Goal: Information Seeking & Learning: Check status

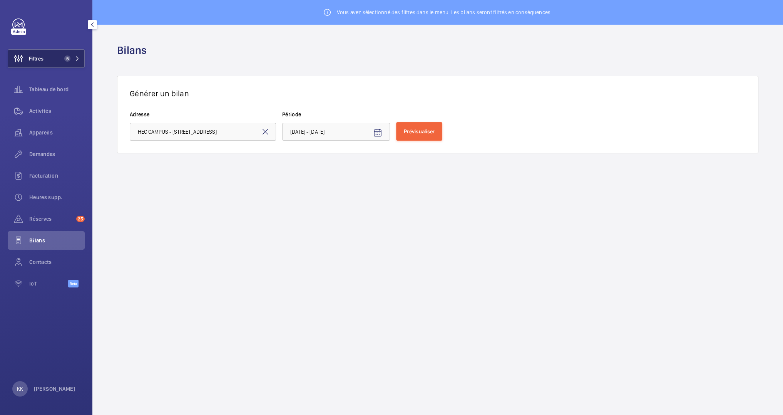
click at [34, 59] on span "Filtres" at bounding box center [36, 59] width 15 height 8
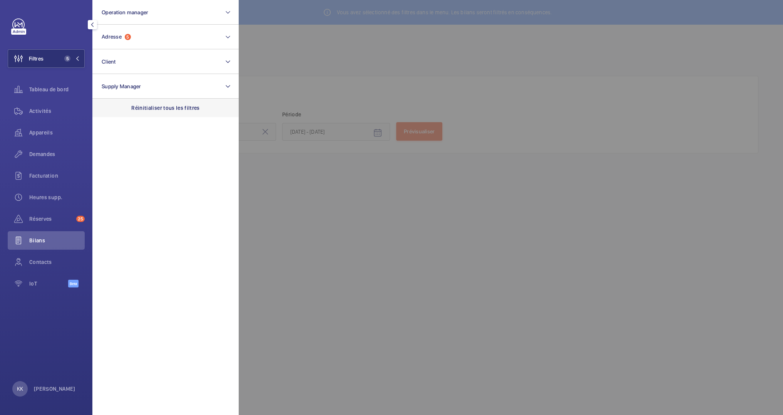
click at [155, 102] on div "Réinitialiser tous les filtres" at bounding box center [165, 108] width 146 height 18
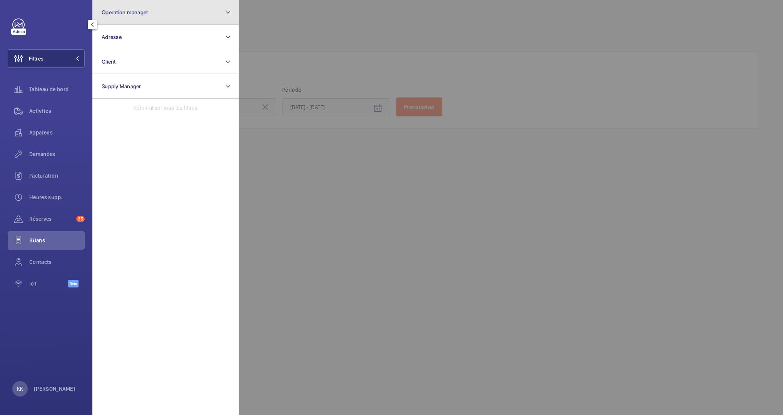
click at [153, 16] on button "Operation manager" at bounding box center [165, 12] width 146 height 25
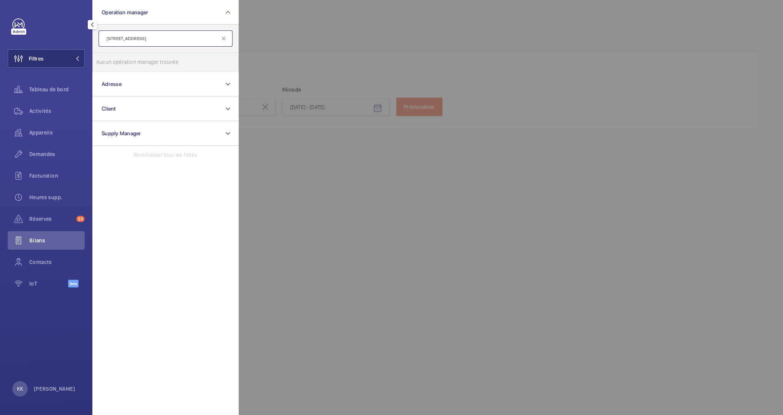
click at [137, 40] on input "38 avenue du thiers" at bounding box center [166, 38] width 134 height 16
click at [133, 39] on input "38 avenue du thiers" at bounding box center [166, 38] width 134 height 16
click at [120, 41] on input "38 avenue thiers" at bounding box center [166, 38] width 134 height 16
type input "38 av thiers"
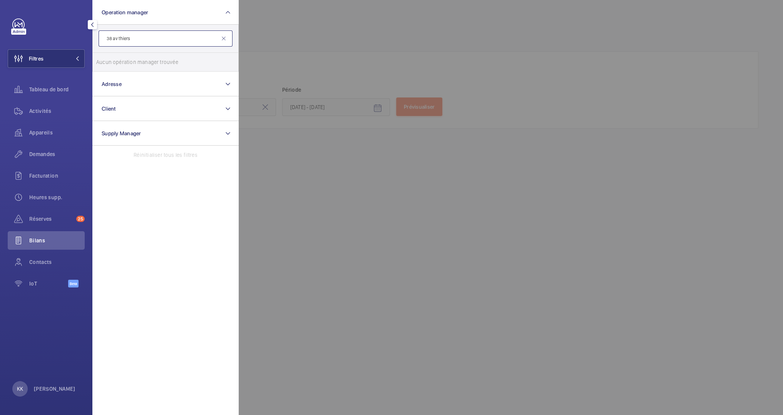
drag, startPoint x: 140, startPoint y: 39, endPoint x: 59, endPoint y: 39, distance: 80.4
click at [59, 39] on div "Filtres Operation manager 38 av thiers Aucun opération manager trouvée Réinitia…" at bounding box center [46, 156] width 77 height 277
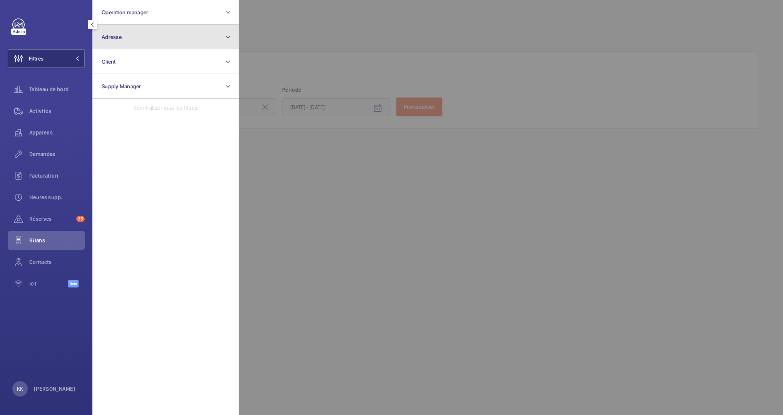
click at [135, 40] on button "Adresse" at bounding box center [165, 37] width 146 height 25
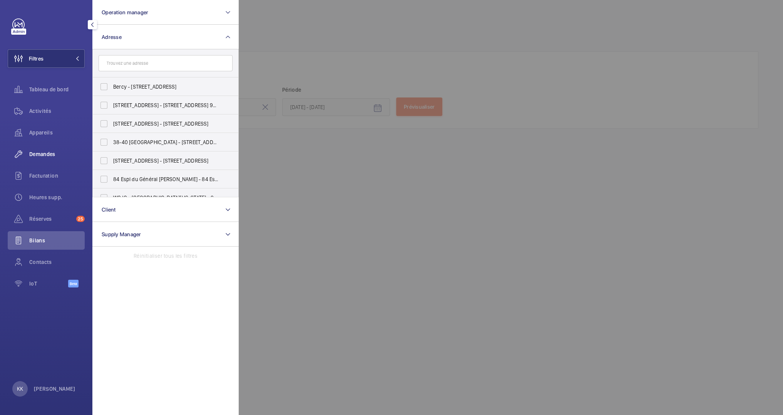
click at [50, 153] on span "Demandes" at bounding box center [56, 154] width 55 height 8
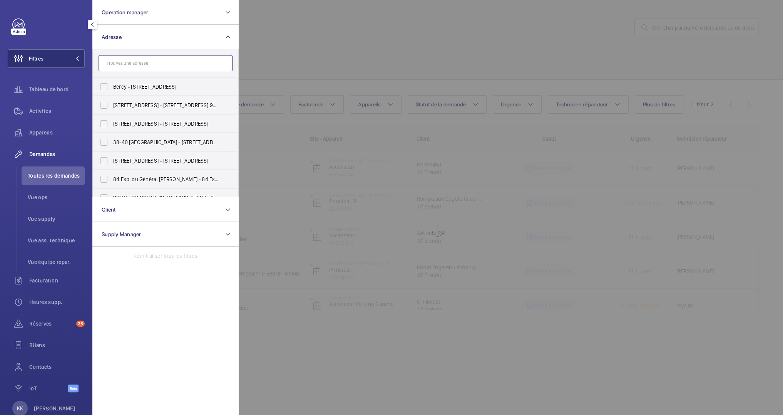
click at [126, 64] on input "text" at bounding box center [166, 63] width 134 height 16
type input "centre des finances p"
click at [146, 126] on span "finances" at bounding box center [150, 123] width 21 height 6
click at [112, 126] on input "Centre des finances p ubliques - Melun 2 - 1 Bis Rue Armand Cassagne, MELUN 770…" at bounding box center [103, 123] width 15 height 15
checkbox input "true"
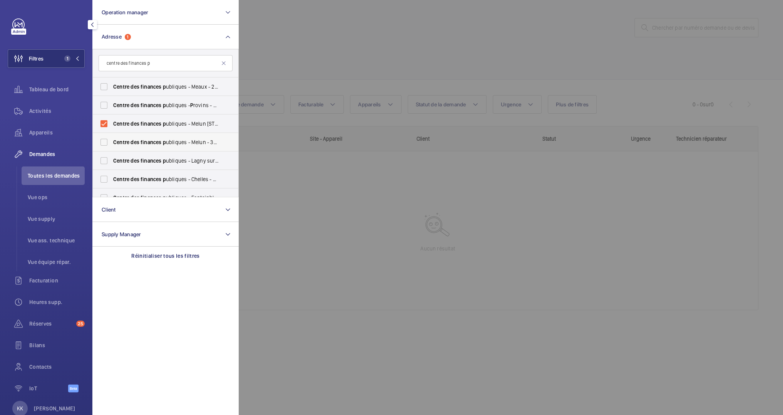
click at [145, 136] on label "Centre des finances p ubliques - Melun - 38 Av. Thiers, MELUN 77000" at bounding box center [160, 142] width 134 height 18
click at [112, 136] on input "Centre des finances p ubliques - Melun - 38 Av. Thiers, MELUN 77000" at bounding box center [103, 141] width 15 height 15
checkbox input "true"
click at [289, 52] on div at bounding box center [630, 207] width 783 height 415
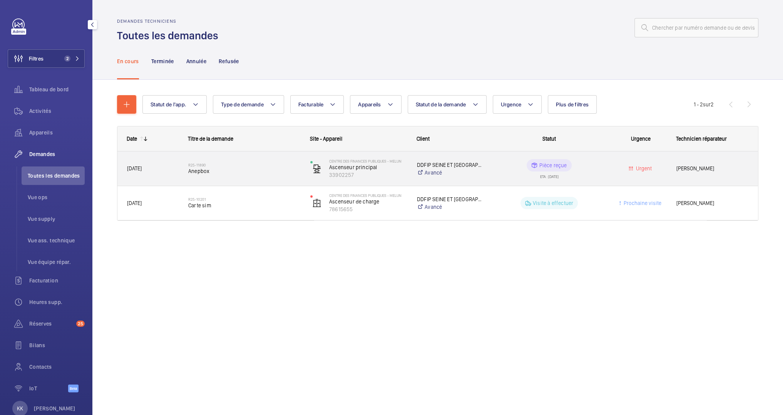
click at [236, 181] on div "R25-11890 Anepbox" at bounding box center [239, 168] width 121 height 35
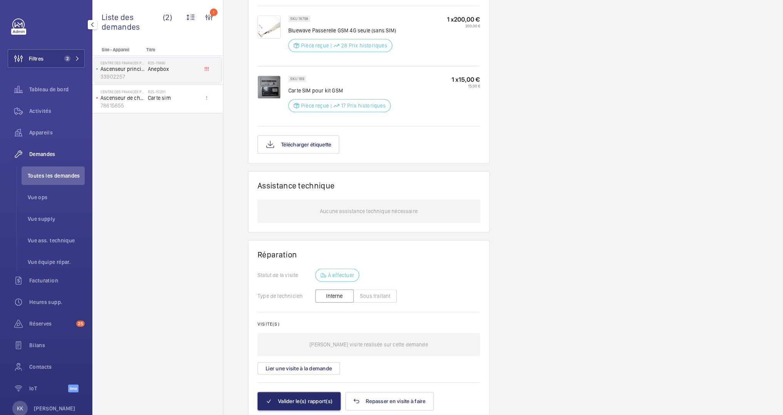
scroll to position [614, 0]
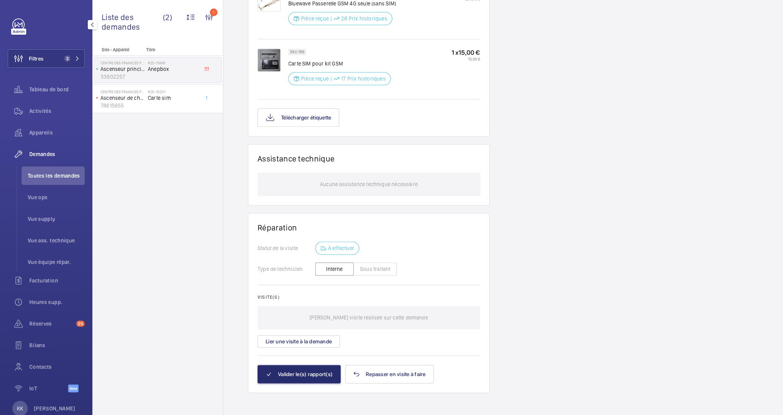
click at [389, 243] on div "Statut de la visite À effectuer" at bounding box center [369, 247] width 222 height 13
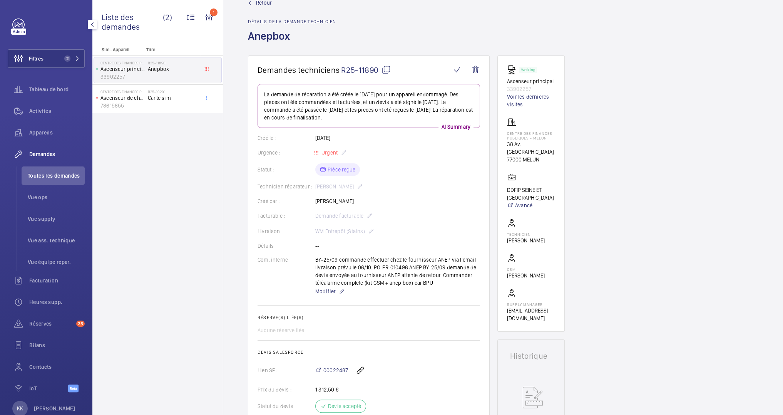
scroll to position [0, 0]
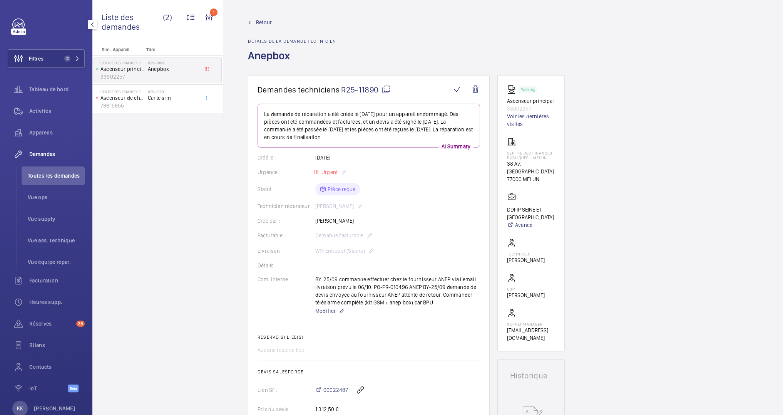
click at [256, 22] on span "Retour" at bounding box center [264, 22] width 16 height 8
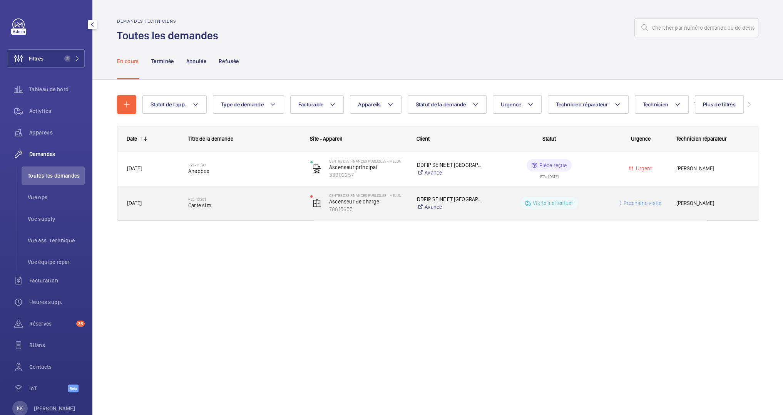
click at [202, 195] on div "R25-10201 Carte sim" at bounding box center [244, 203] width 112 height 22
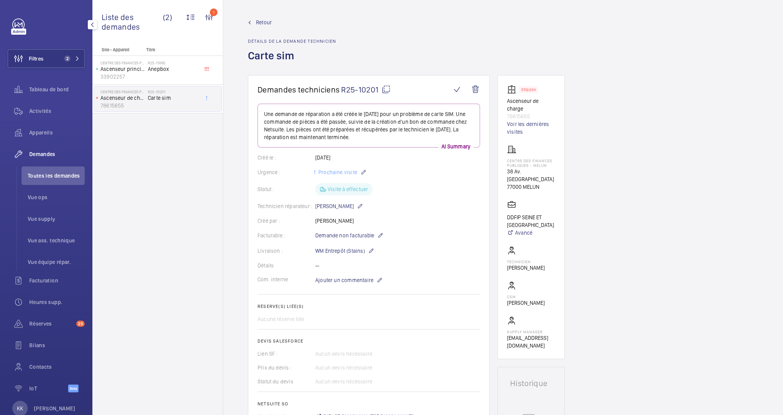
click at [254, 23] on link "Retour" at bounding box center [292, 22] width 88 height 8
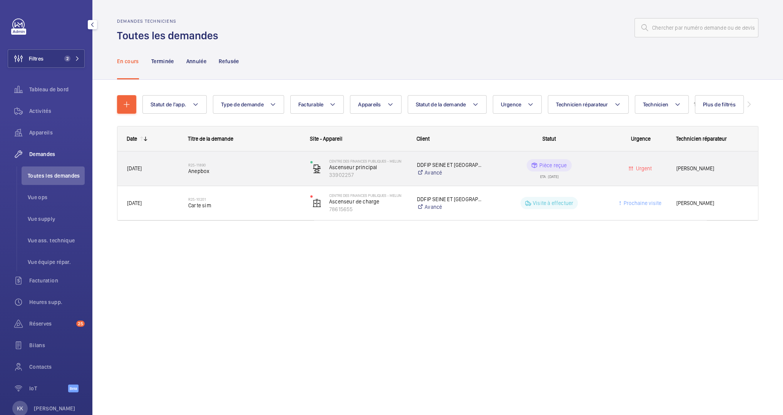
click at [273, 175] on div "R25-11890 Anepbox" at bounding box center [244, 168] width 112 height 22
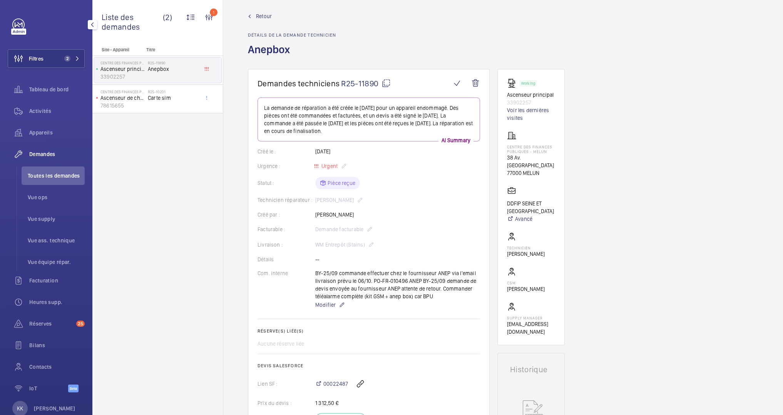
scroll to position [15, 0]
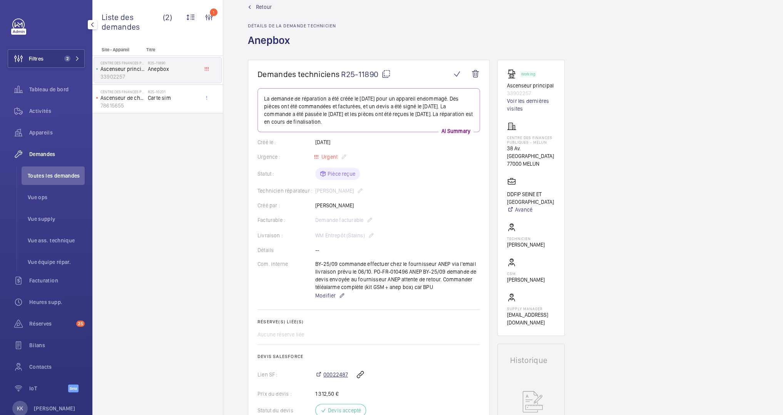
click at [334, 373] on span "00022487" at bounding box center [335, 374] width 25 height 8
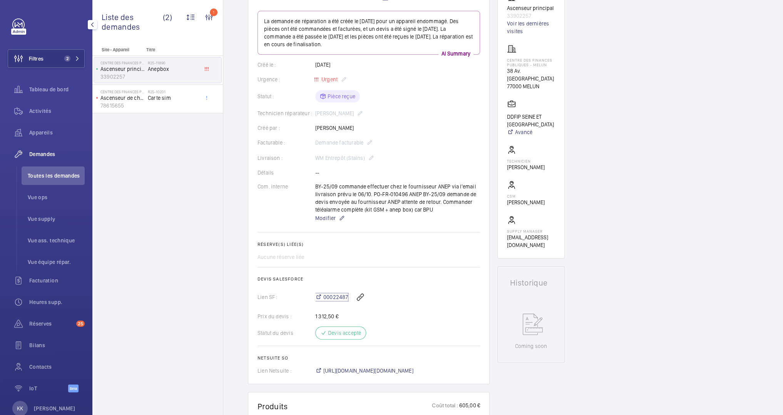
scroll to position [67, 0]
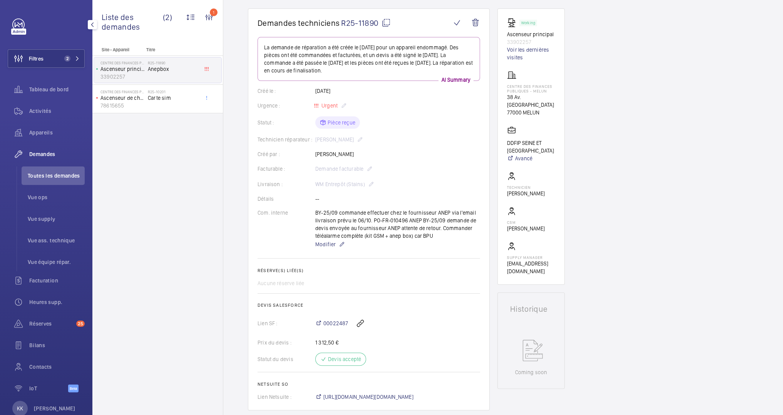
drag, startPoint x: 307, startPoint y: 226, endPoint x: 438, endPoint y: 237, distance: 131.3
click at [438, 237] on div "Com. interne BY-25/09 commande effectuer chez le fournisseur ANEP via l'email l…" at bounding box center [369, 229] width 222 height 40
click at [438, 237] on div "BY-25/09 commande effectuer chez le fournisseur ANEP via l'email livraison prév…" at bounding box center [397, 229] width 165 height 40
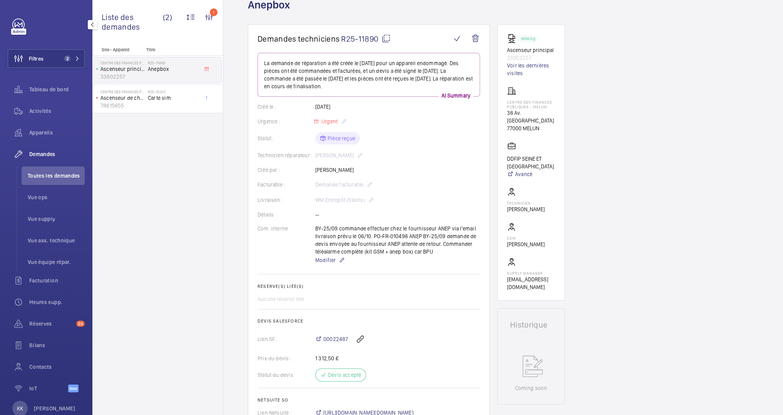
scroll to position [32, 0]
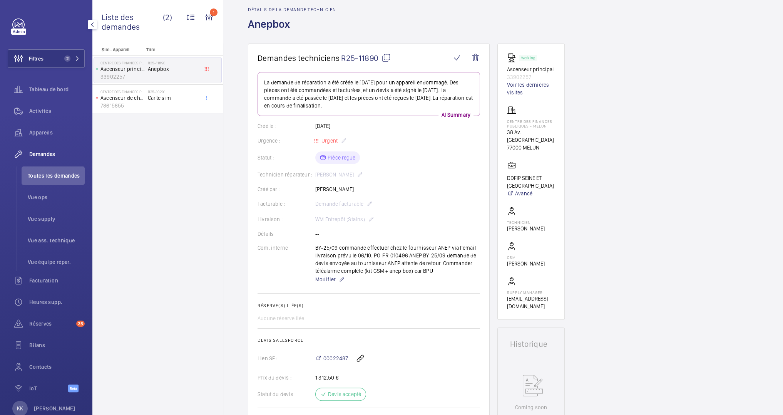
drag, startPoint x: 437, startPoint y: 268, endPoint x: 456, endPoint y: 266, distance: 18.9
click at [456, 266] on div "BY-25/09 commande effectuer chez le fournisseur ANEP via l'email livraison prév…" at bounding box center [397, 264] width 165 height 40
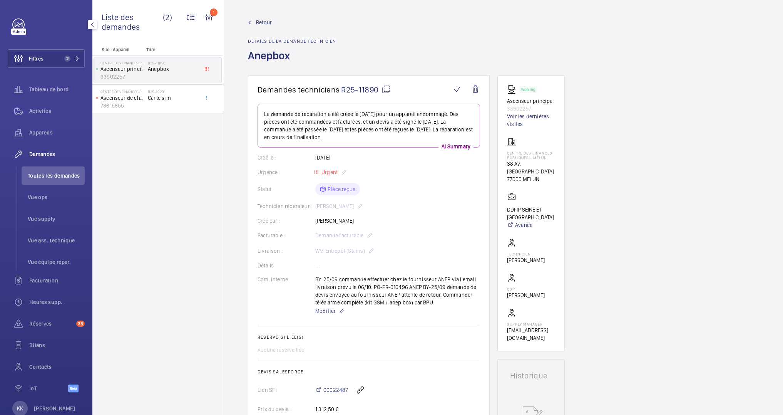
click at [266, 25] on span "Retour" at bounding box center [264, 22] width 16 height 8
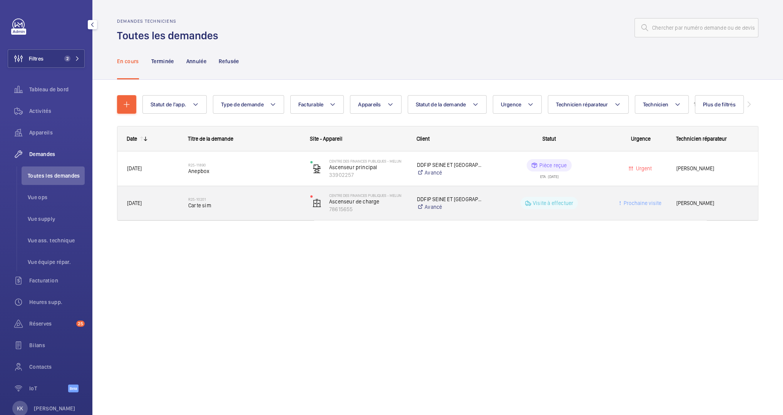
click at [262, 211] on div "R25-10201 Carte sim" at bounding box center [244, 203] width 112 height 22
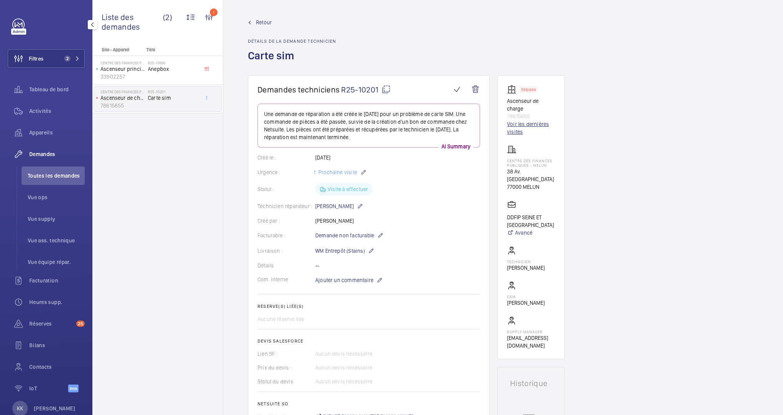
click at [523, 121] on link "Voir les dernières visites" at bounding box center [531, 127] width 48 height 15
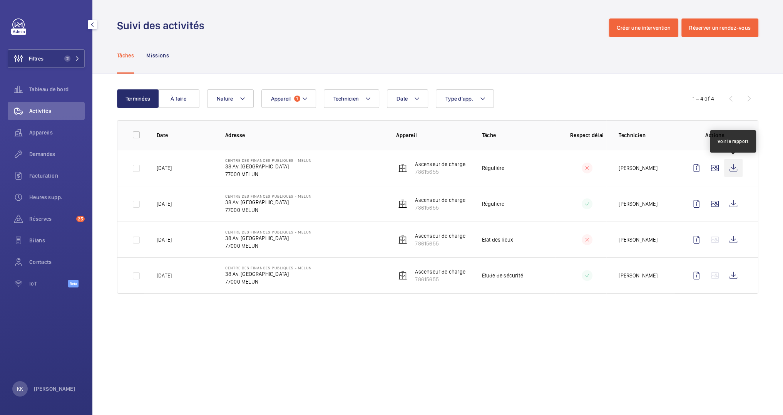
click at [734, 169] on wm-front-icon-button at bounding box center [733, 168] width 18 height 18
click at [712, 212] on td at bounding box center [716, 204] width 83 height 36
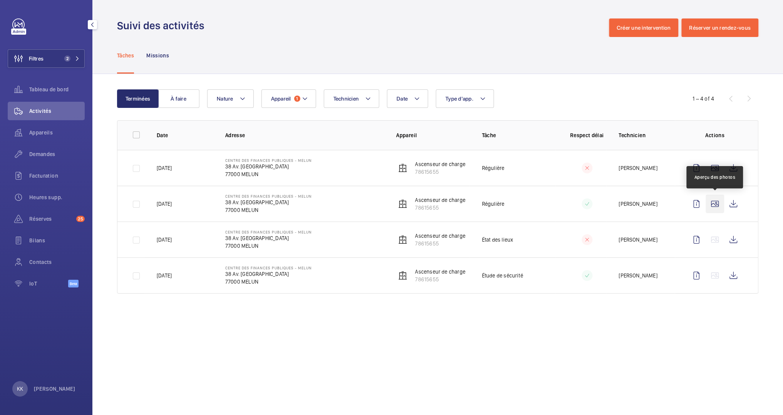
click at [712, 212] on wm-front-icon-button at bounding box center [715, 203] width 18 height 18
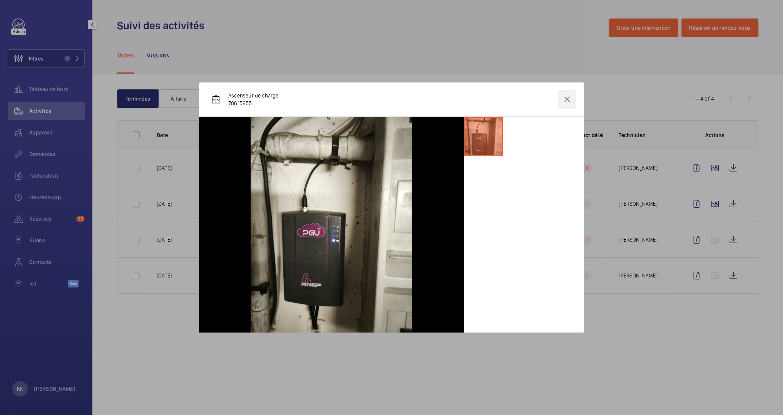
click at [567, 98] on wm-front-icon-button at bounding box center [567, 99] width 18 height 18
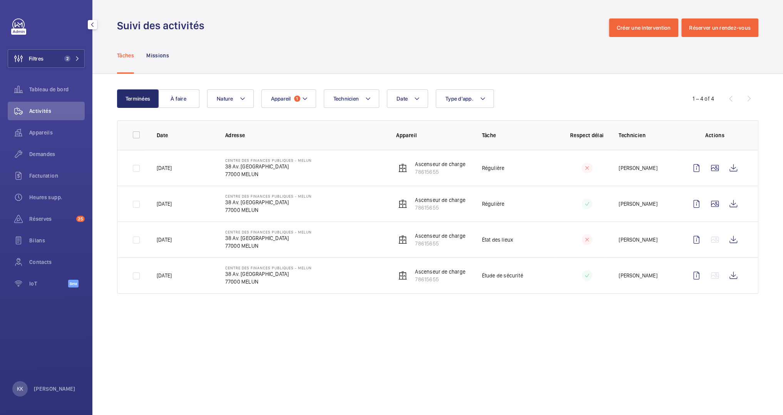
click at [713, 150] on td at bounding box center [716, 168] width 83 height 36
click at [715, 164] on wm-front-icon-button at bounding box center [715, 168] width 18 height 18
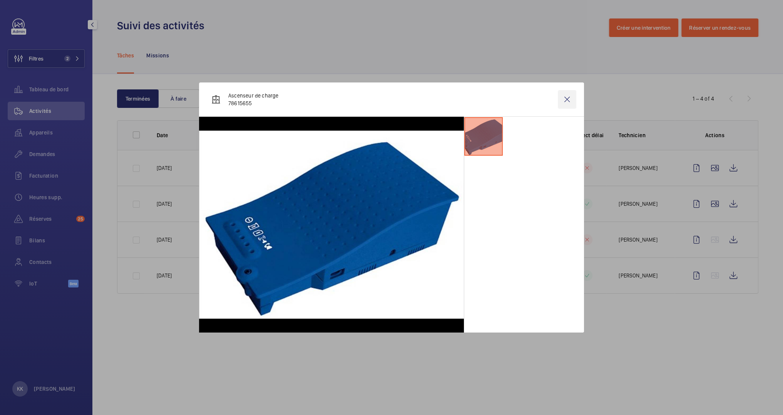
click at [562, 100] on wm-front-icon-button at bounding box center [567, 99] width 18 height 18
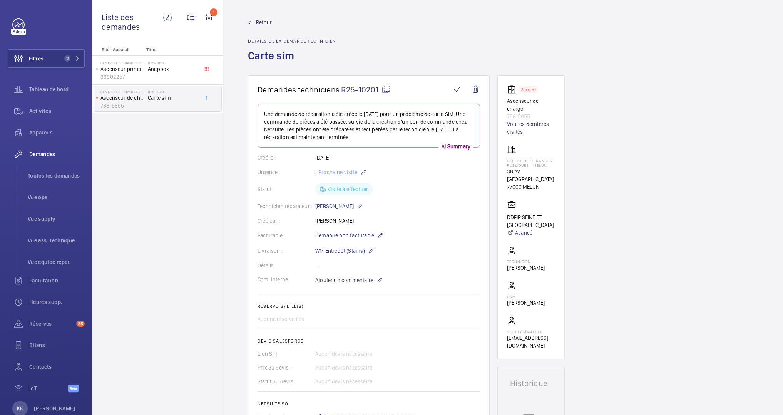
click at [260, 25] on span "Retour" at bounding box center [264, 22] width 16 height 8
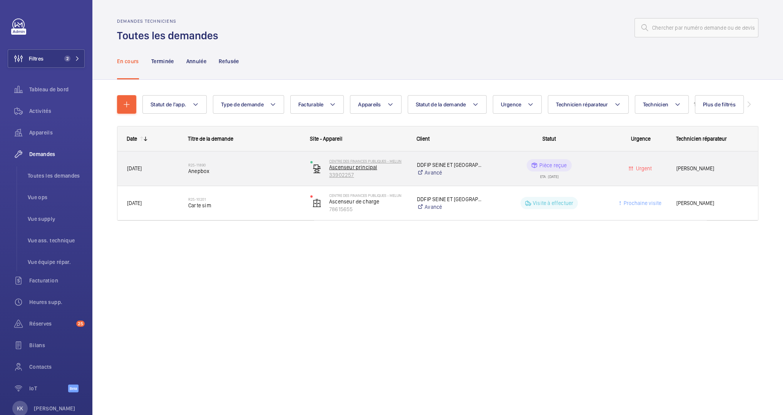
click at [342, 171] on p "33902257" at bounding box center [368, 175] width 78 height 8
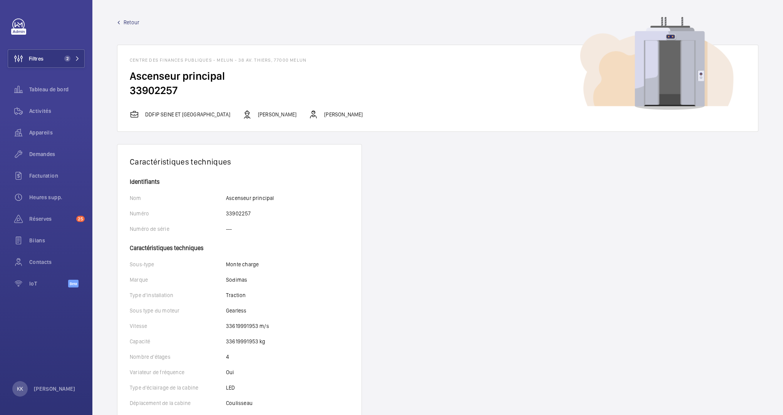
click at [124, 21] on span "Retour" at bounding box center [132, 22] width 16 height 8
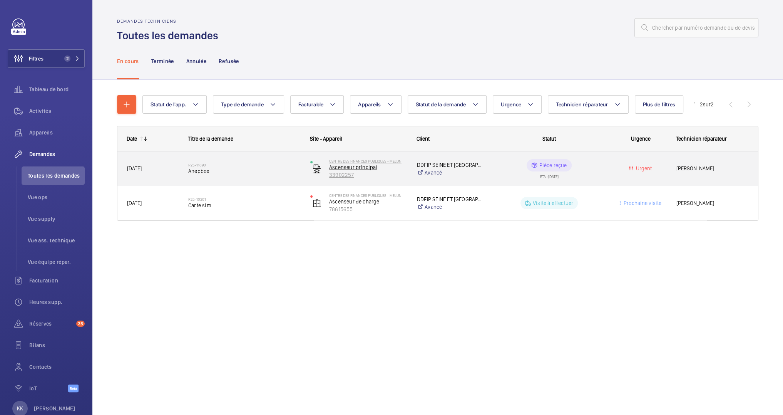
click at [317, 174] on wm-front-device-cell "Centre des finances publiques - Melun Ascenseur principal 33902257" at bounding box center [358, 168] width 97 height 19
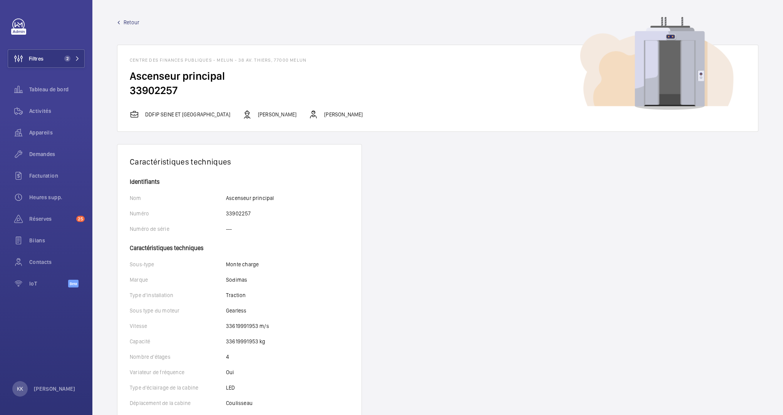
click at [120, 22] on mat-icon at bounding box center [118, 22] width 3 height 3
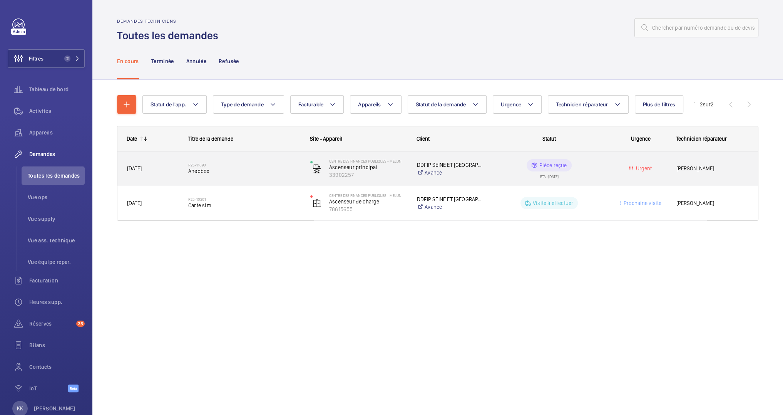
click at [226, 173] on span "Anepbox" at bounding box center [244, 171] width 112 height 8
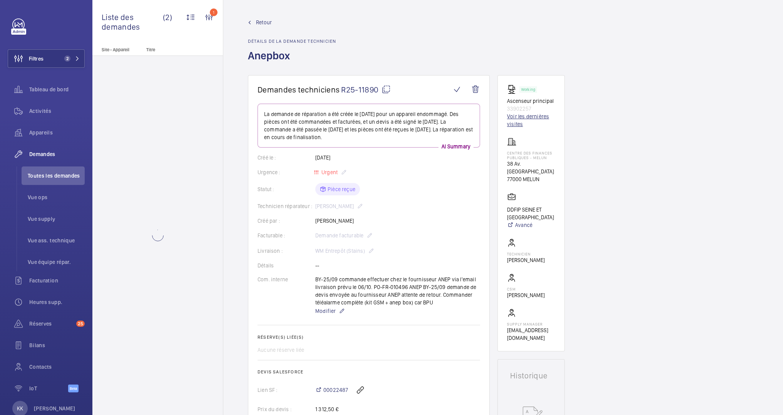
click at [542, 115] on link "Voir les dernières visites" at bounding box center [531, 119] width 48 height 15
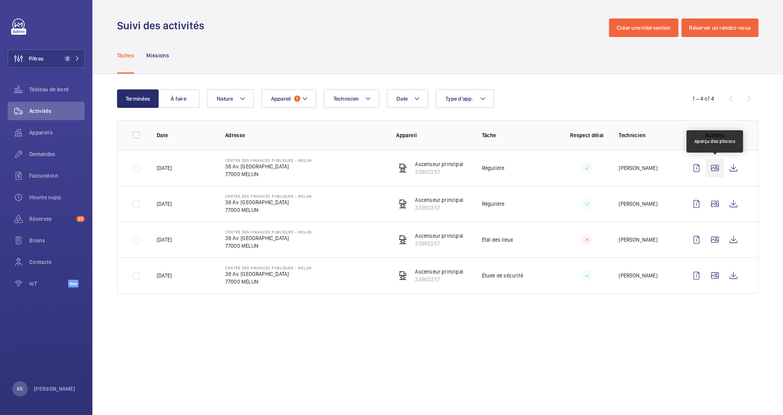
click at [711, 172] on wm-front-icon-button at bounding box center [715, 168] width 18 height 18
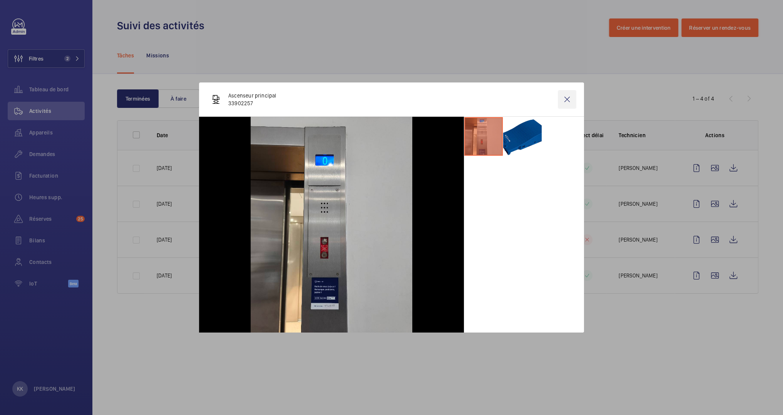
click at [568, 106] on wm-front-icon-button at bounding box center [567, 99] width 18 height 18
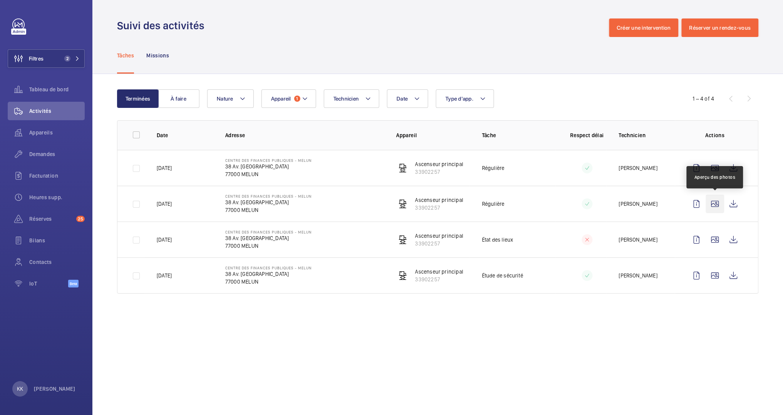
click at [714, 202] on wm-front-icon-button at bounding box center [715, 203] width 18 height 18
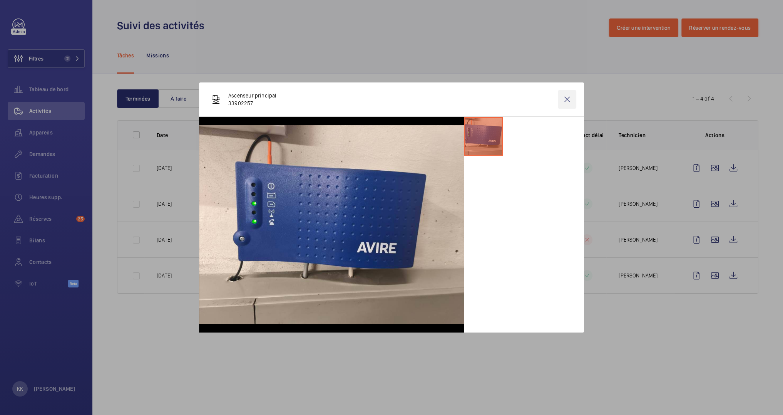
click at [566, 95] on wm-front-icon-button at bounding box center [567, 99] width 18 height 18
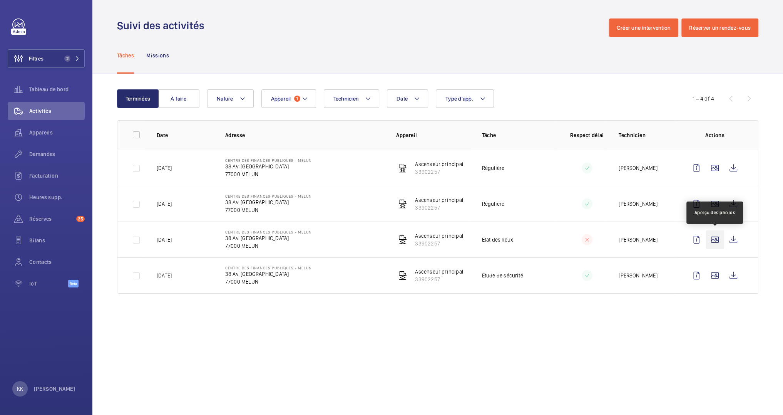
click at [719, 248] on wm-front-icon-button at bounding box center [715, 239] width 18 height 18
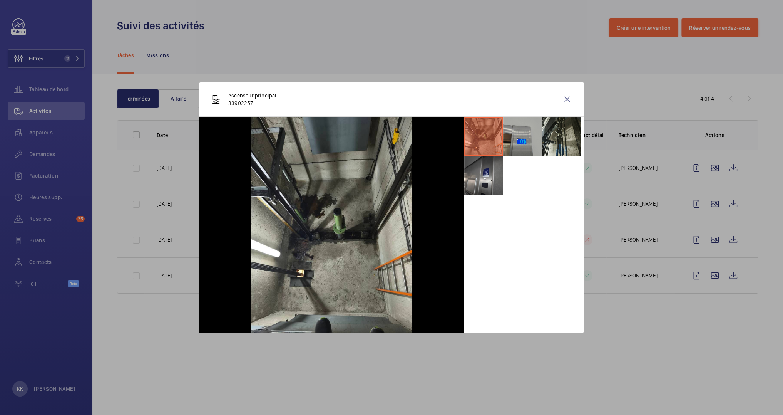
click at [517, 142] on li at bounding box center [522, 136] width 38 height 38
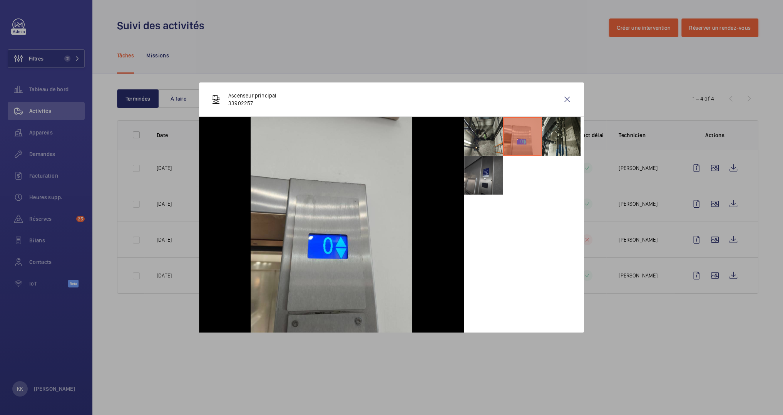
click at [489, 172] on li at bounding box center [483, 175] width 38 height 38
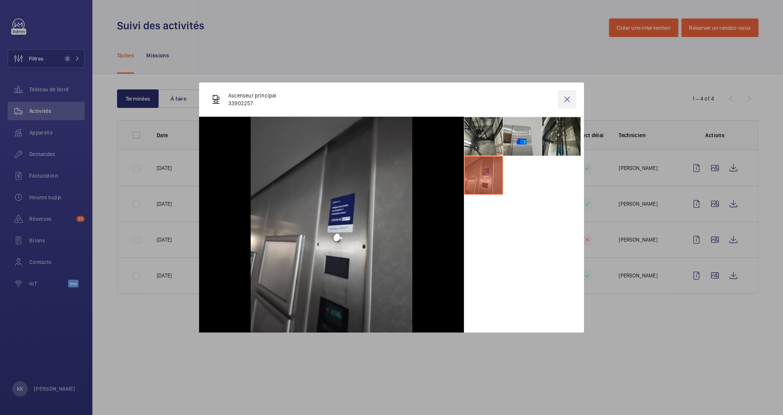
click at [571, 101] on wm-front-icon-button at bounding box center [567, 99] width 18 height 18
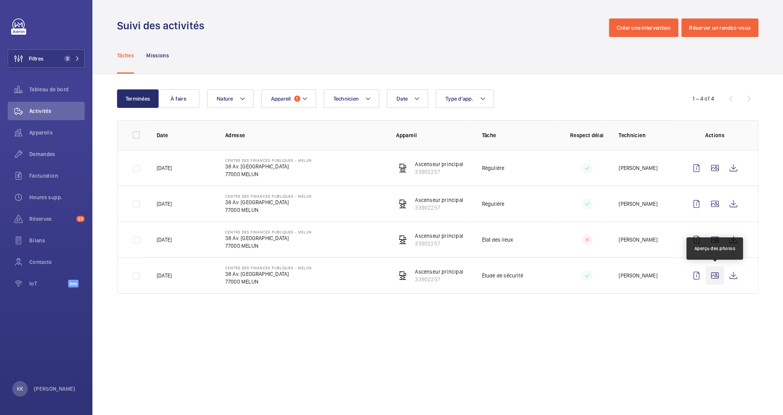
click at [714, 266] on wm-front-icon-button at bounding box center [715, 275] width 18 height 18
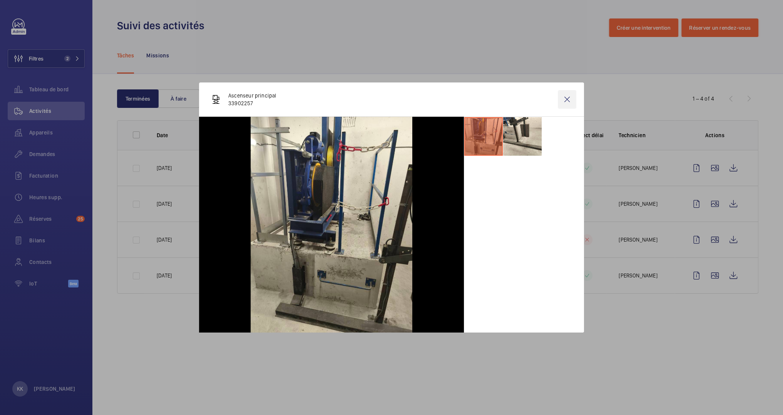
click at [565, 97] on wm-front-icon-button at bounding box center [567, 99] width 18 height 18
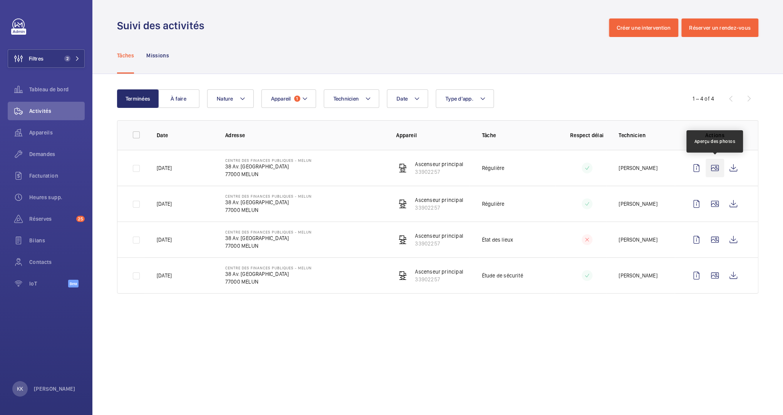
click at [710, 172] on wm-front-icon-button at bounding box center [715, 168] width 18 height 18
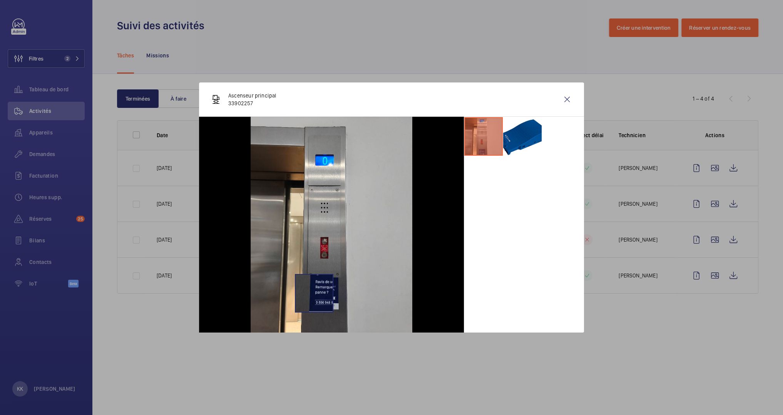
click at [314, 293] on img at bounding box center [332, 225] width 162 height 216
click at [318, 293] on img at bounding box center [332, 225] width 162 height 216
click at [565, 97] on wm-front-icon-button at bounding box center [567, 99] width 18 height 18
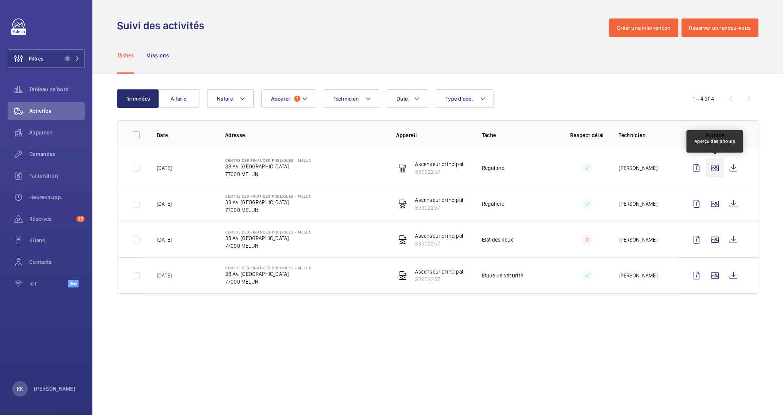
click at [716, 176] on wm-front-icon-button at bounding box center [715, 168] width 18 height 18
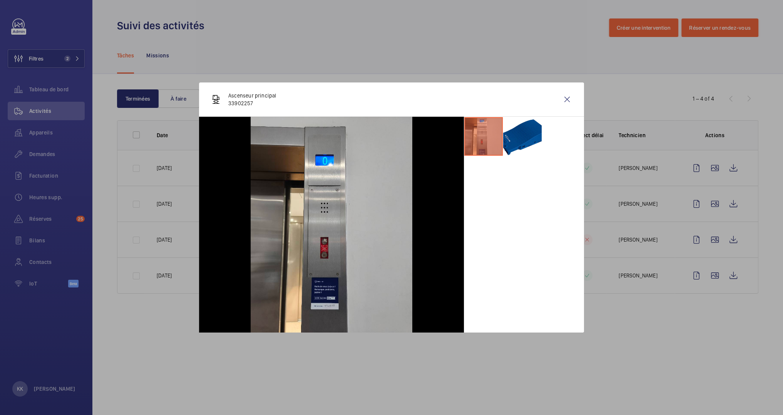
click at [494, 169] on div at bounding box center [524, 225] width 120 height 216
click at [515, 144] on li at bounding box center [522, 136] width 38 height 38
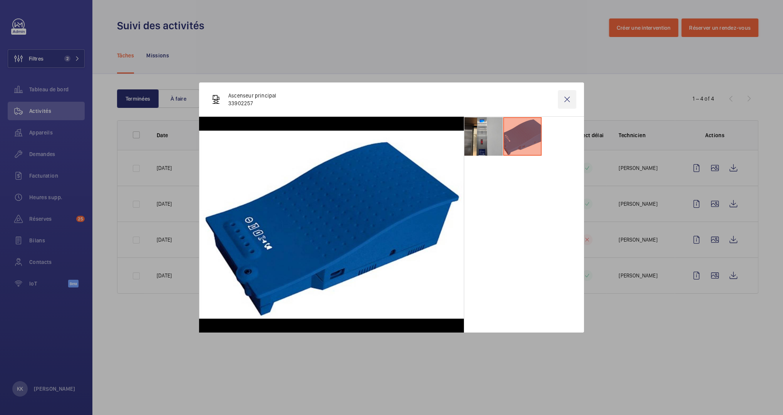
click at [572, 101] on wm-front-icon-button at bounding box center [567, 99] width 18 height 18
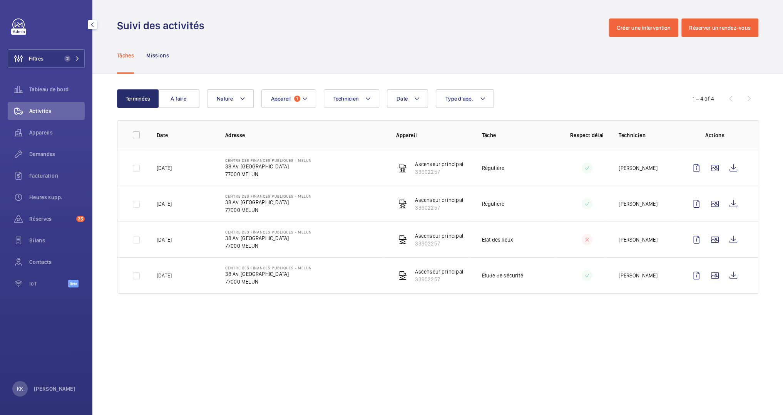
click at [43, 112] on span "Activités" at bounding box center [56, 111] width 55 height 8
click at [32, 130] on span "Appareils" at bounding box center [56, 133] width 55 height 8
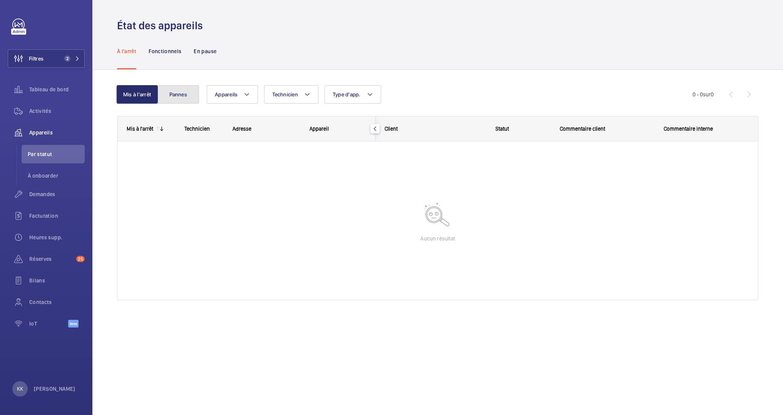
click at [173, 96] on button "Pannes" at bounding box center [178, 94] width 42 height 18
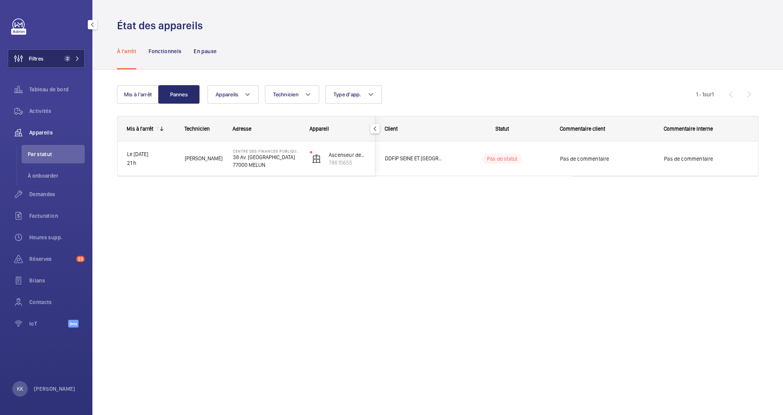
click at [44, 64] on button "Filtres 2" at bounding box center [46, 58] width 77 height 18
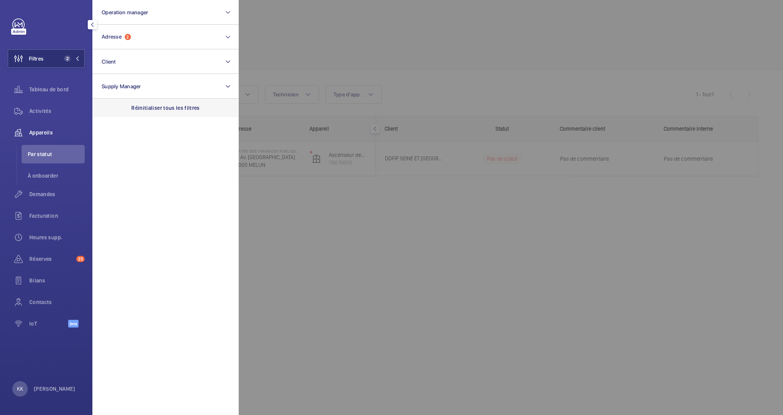
click at [158, 110] on p "Réinitialiser tous les filtres" at bounding box center [165, 108] width 69 height 8
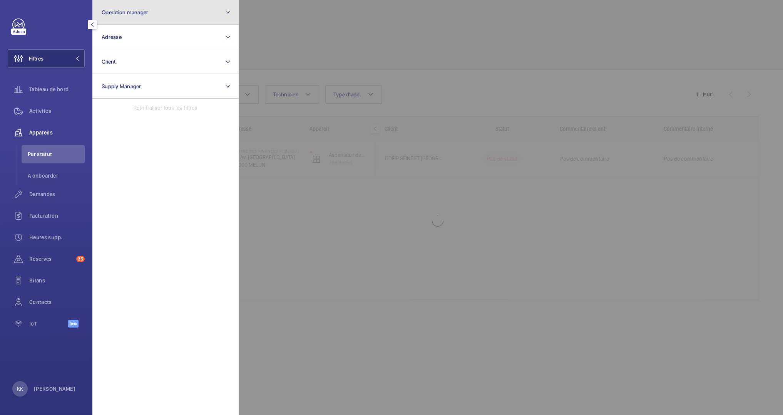
click at [124, 10] on span "Operation manager" at bounding box center [125, 12] width 47 height 6
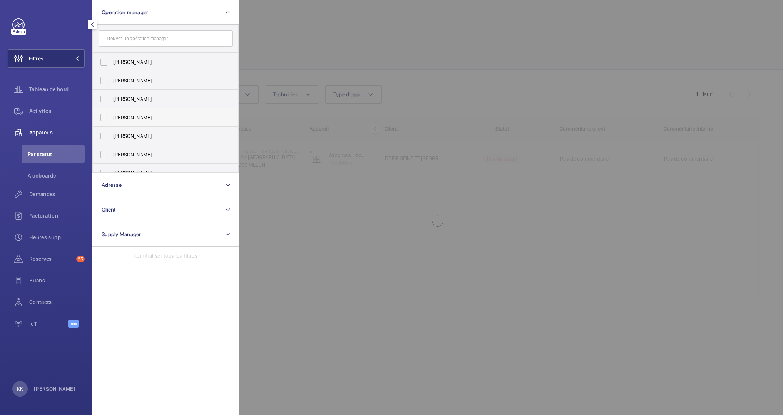
click at [129, 111] on label "[PERSON_NAME]" at bounding box center [160, 117] width 134 height 18
click at [112, 111] on input "[PERSON_NAME]" at bounding box center [103, 117] width 15 height 15
checkbox input "true"
click at [331, 32] on div at bounding box center [630, 207] width 783 height 415
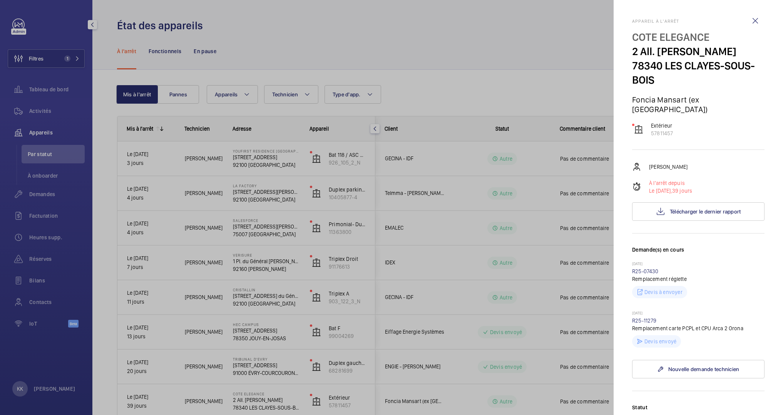
click at [460, 76] on div at bounding box center [391, 207] width 783 height 415
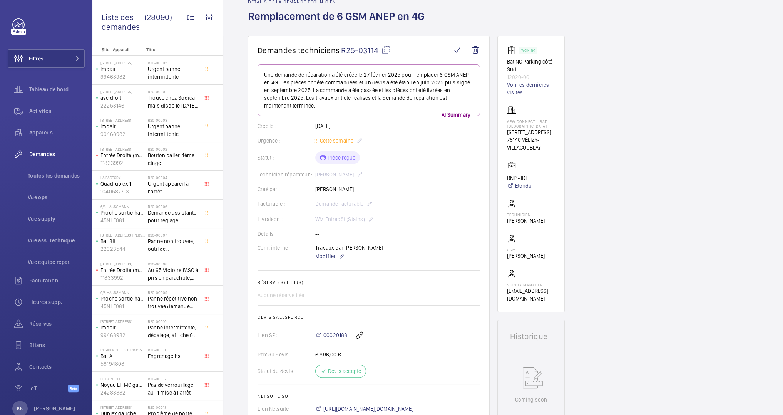
scroll to position [40, 0]
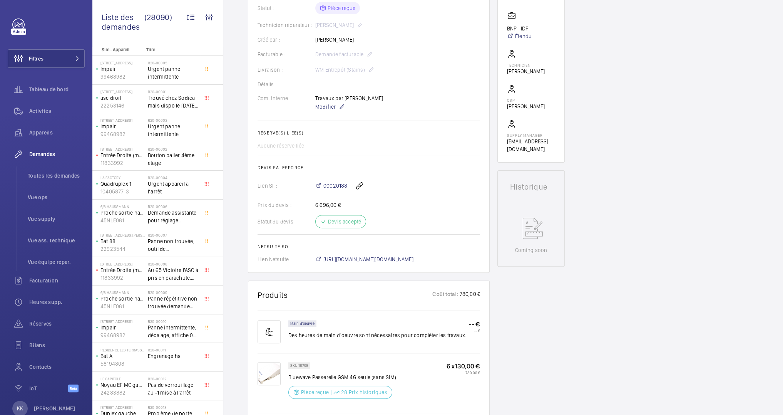
scroll to position [139, 0]
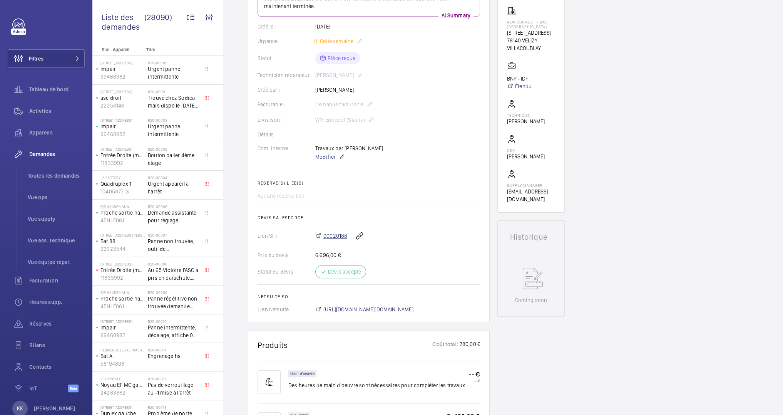
click at [337, 232] on span "00020188" at bounding box center [335, 236] width 24 height 8
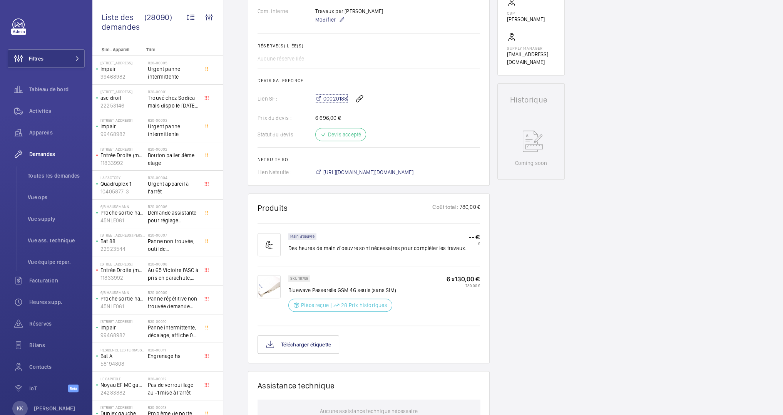
scroll to position [266, 0]
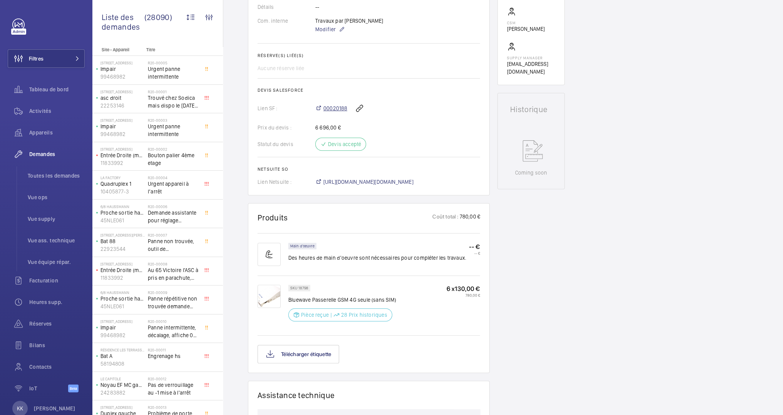
click at [336, 104] on span "00020188" at bounding box center [335, 108] width 24 height 8
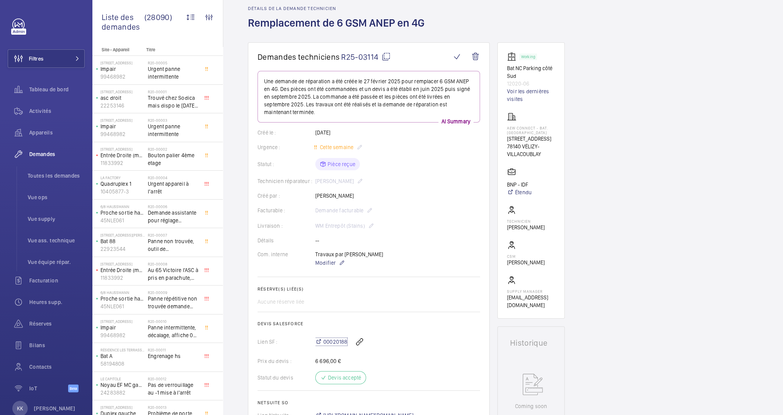
scroll to position [11, 0]
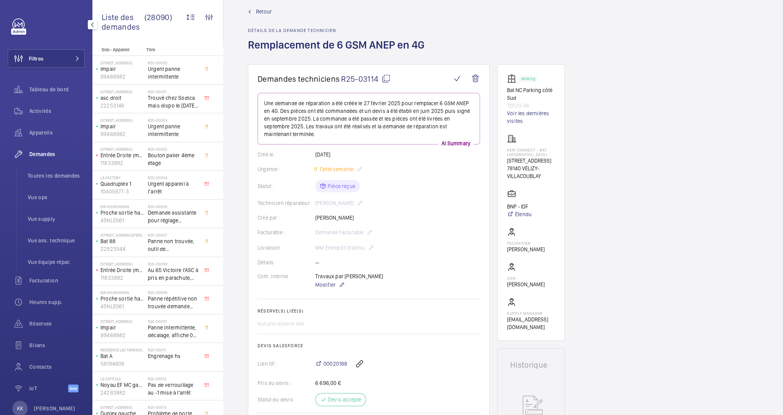
click at [33, 161] on div "Demandes" at bounding box center [46, 154] width 77 height 18
click at [34, 181] on li "Toutes les demandes" at bounding box center [53, 175] width 63 height 18
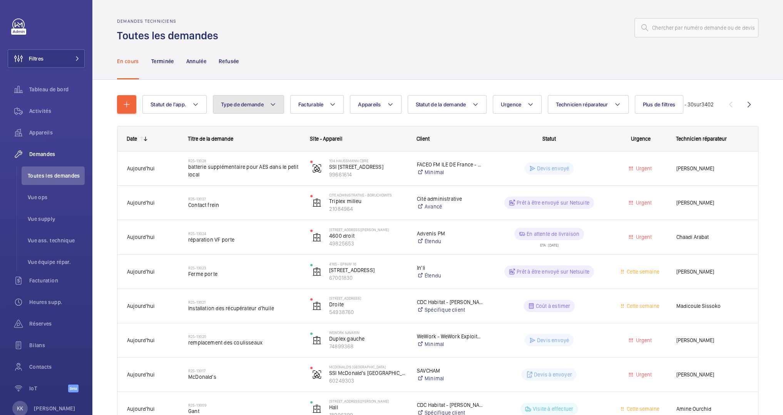
click at [241, 111] on button "Type de demande" at bounding box center [248, 104] width 71 height 18
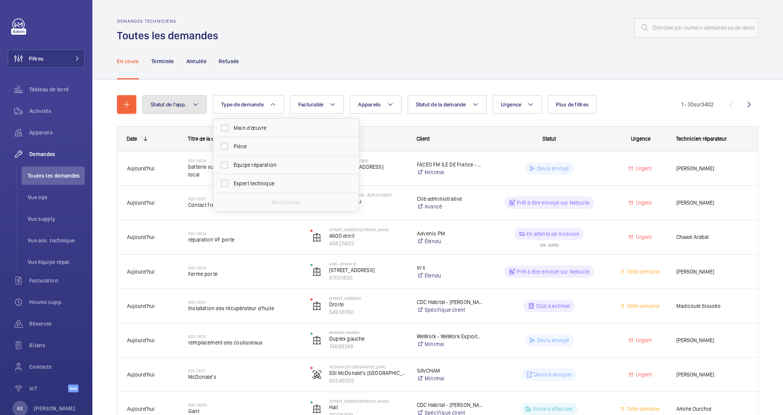
click at [185, 100] on button "Statut de l'app." at bounding box center [174, 104] width 64 height 18
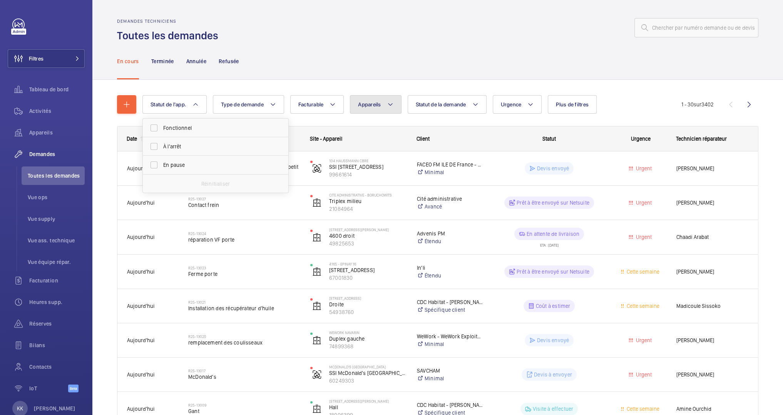
click at [376, 107] on span "Appareils" at bounding box center [369, 104] width 23 height 6
click at [366, 133] on input "43174235" at bounding box center [423, 132] width 134 height 16
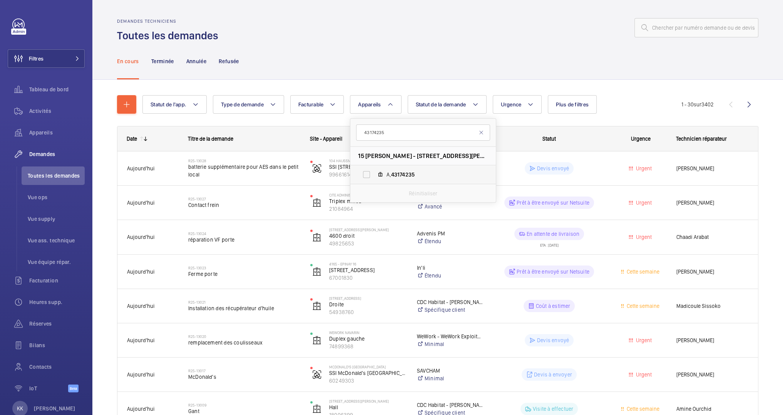
type input "43174235"
click at [387, 169] on label "A, 43174235" at bounding box center [416, 174] width 133 height 18
click at [374, 169] on input "A, 43174235" at bounding box center [366, 174] width 15 height 15
checkbox input "true"
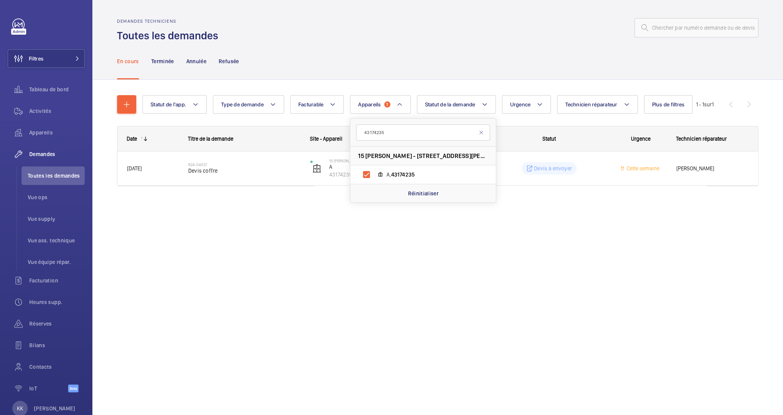
click at [208, 209] on div "Statut de l'app. Type de demande Facturable Appareils 1 43174235 15 Charles Par…" at bounding box center [437, 151] width 691 height 143
click at [161, 60] on p "Terminée" at bounding box center [162, 61] width 23 height 8
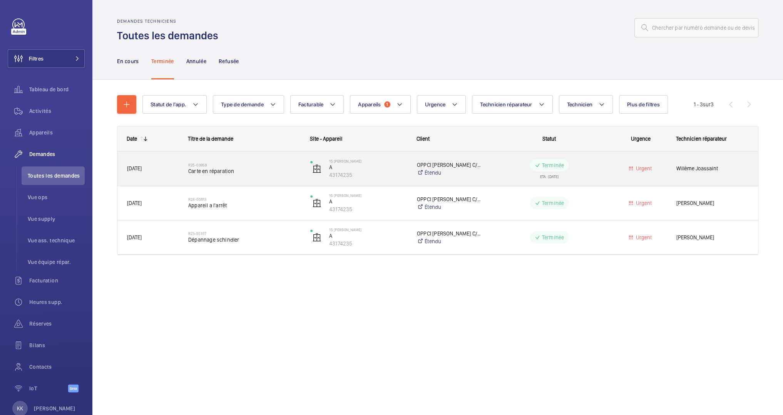
click at [202, 167] on span "Carte en réparation" at bounding box center [244, 171] width 112 height 8
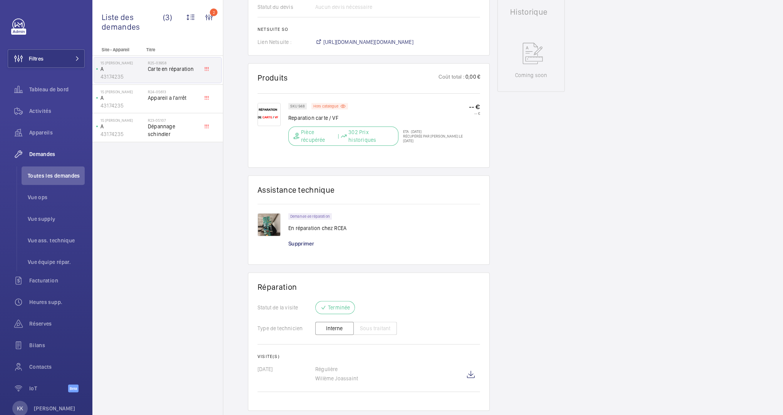
scroll to position [393, 0]
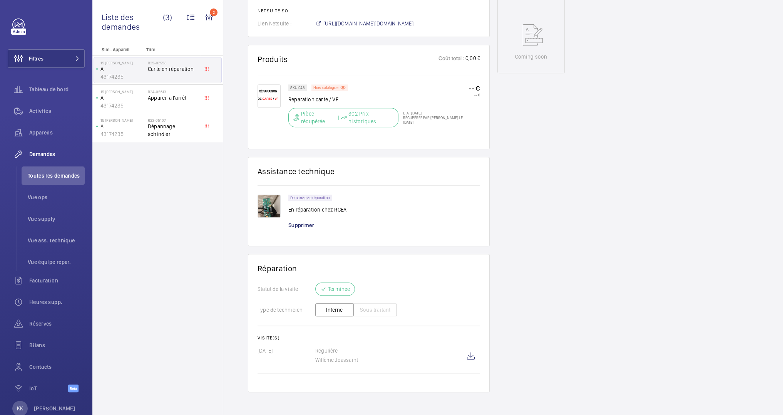
click at [281, 202] on div at bounding box center [273, 211] width 31 height 34
click at [270, 203] on img at bounding box center [269, 205] width 23 height 23
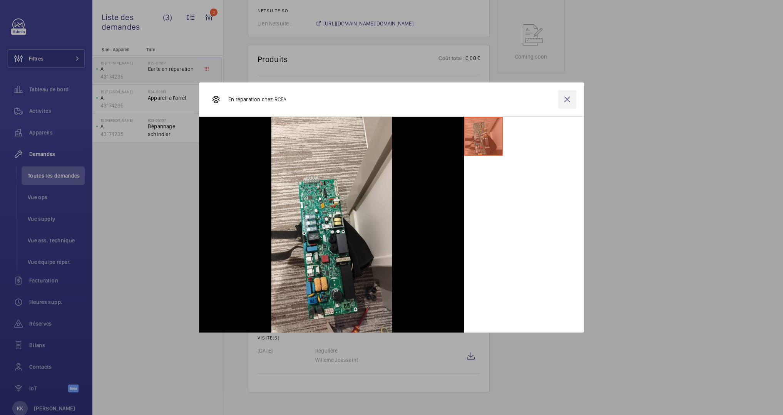
click at [565, 100] on wm-front-icon-button at bounding box center [567, 99] width 18 height 18
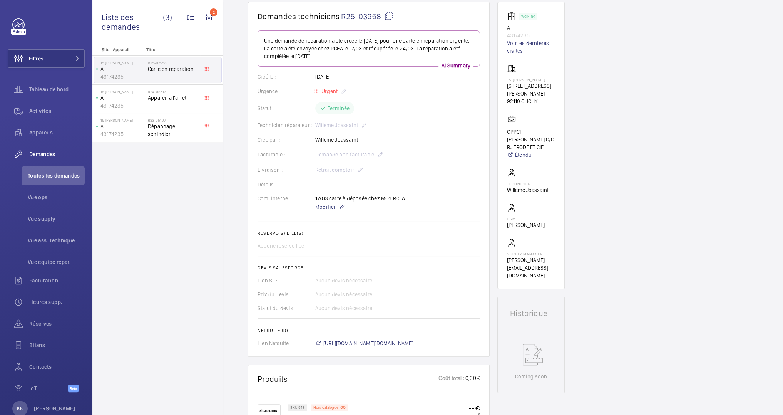
scroll to position [0, 0]
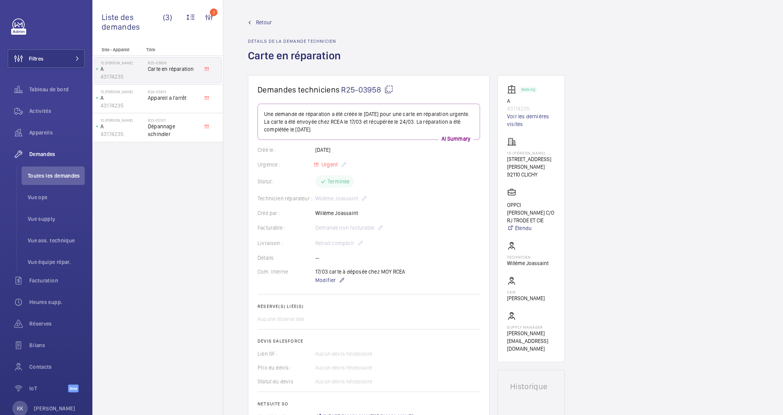
click at [258, 27] on div "Retour Détails de la demande technicien Carte en réparation" at bounding box center [296, 46] width 97 height 57
click at [258, 25] on span "Retour" at bounding box center [264, 22] width 16 height 8
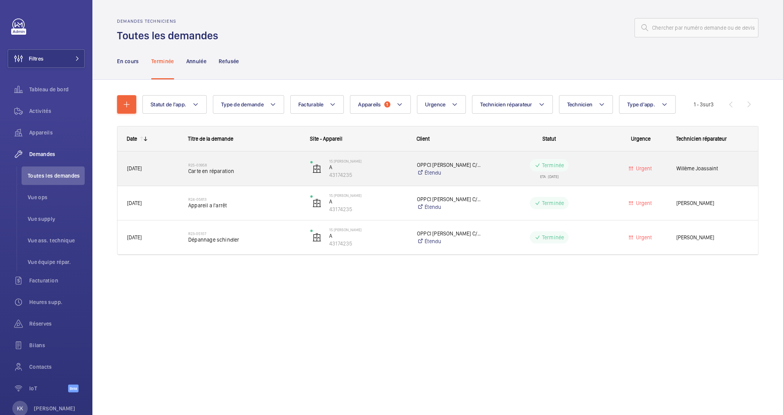
click at [214, 171] on span "Carte en réparation" at bounding box center [244, 171] width 112 height 8
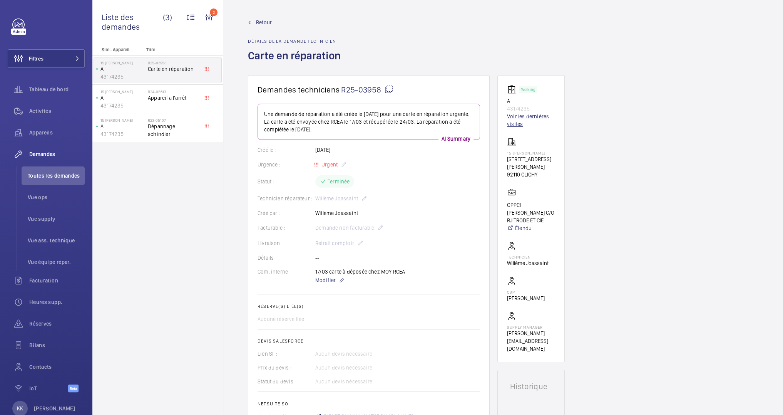
click at [521, 122] on link "Voir les dernières visites" at bounding box center [531, 119] width 48 height 15
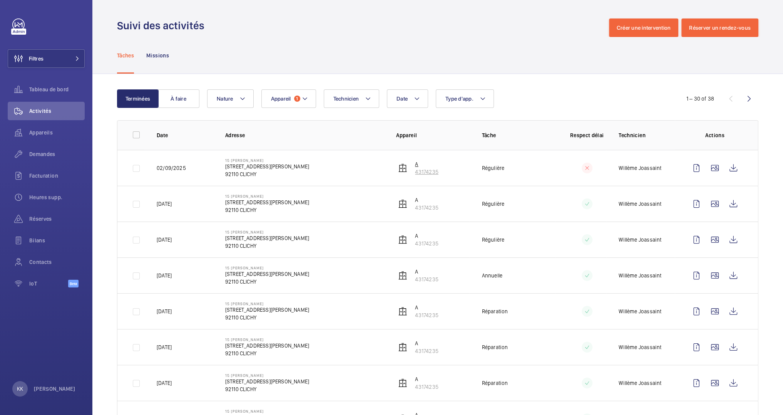
click at [415, 167] on p "A" at bounding box center [426, 164] width 23 height 8
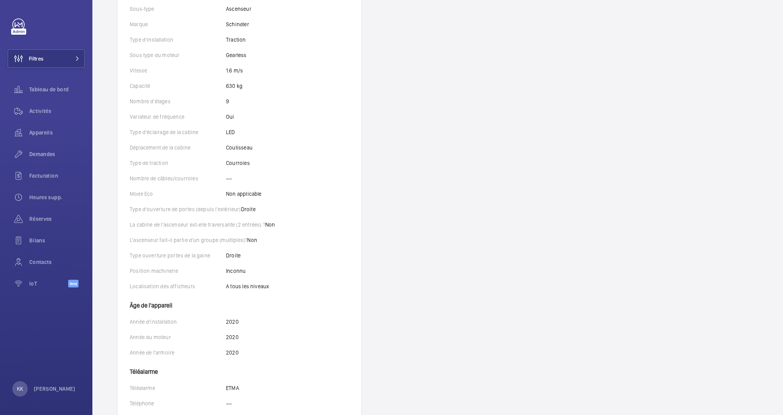
scroll to position [293, 0]
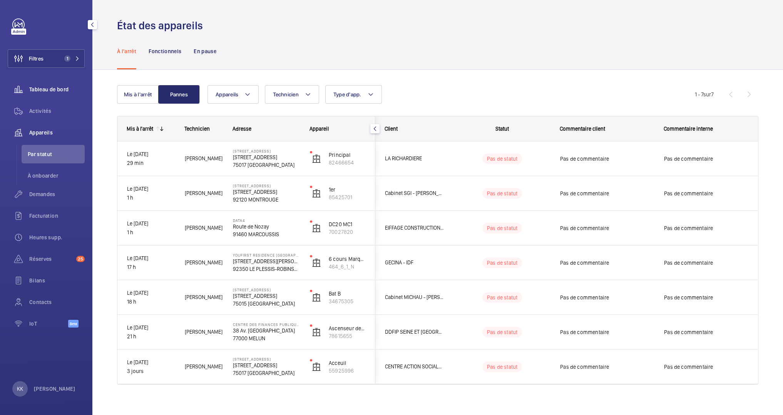
click at [51, 94] on div "Tableau de bord" at bounding box center [46, 89] width 77 height 18
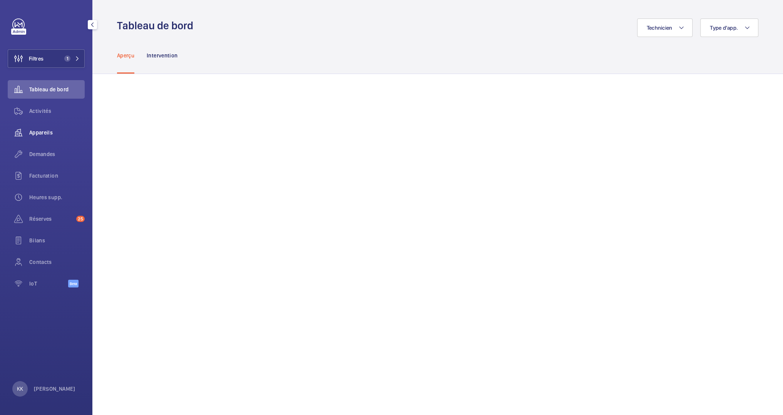
click at [31, 125] on div "Appareils" at bounding box center [46, 132] width 77 height 18
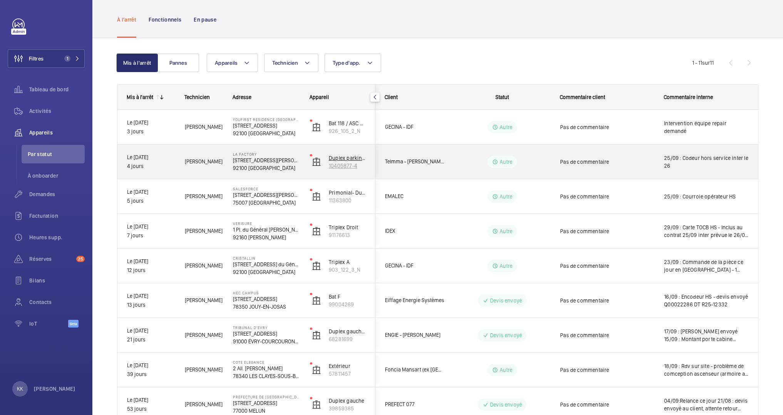
scroll to position [32, 0]
click at [225, 160] on div "[GEOGRAPHIC_DATA][STREET_ADDRESS][PERSON_NAME]" at bounding box center [262, 161] width 76 height 35
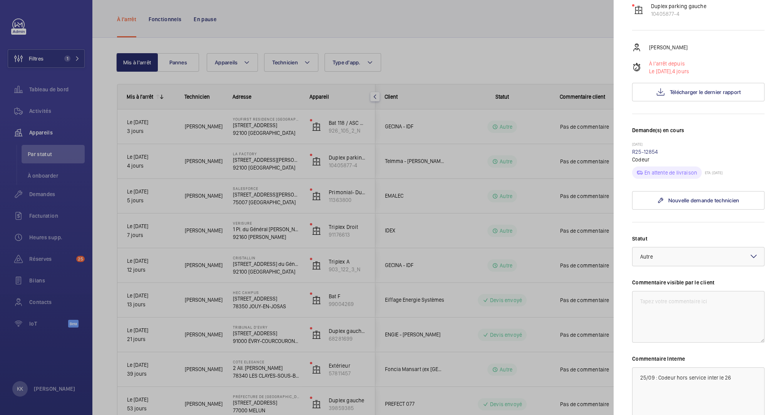
scroll to position [46, 0]
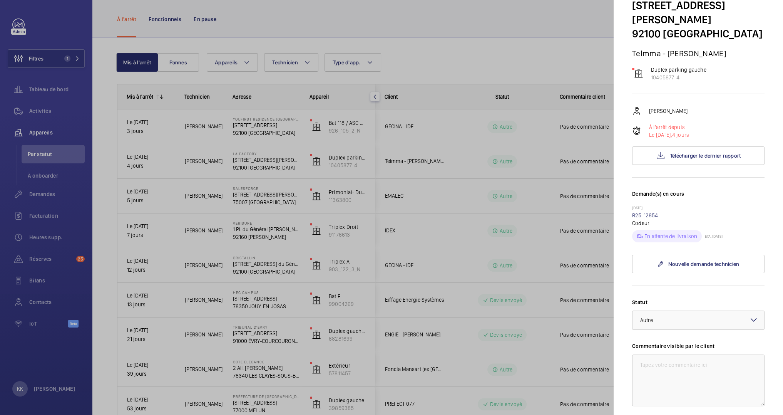
click at [421, 71] on div at bounding box center [391, 207] width 783 height 415
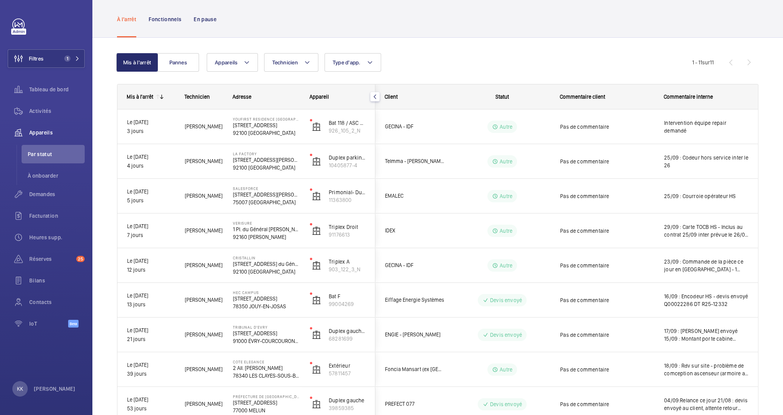
scroll to position [0, 0]
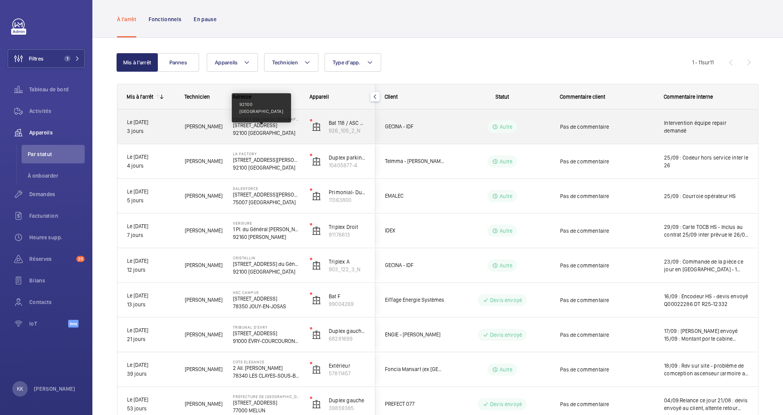
click at [256, 132] on p "92100 [GEOGRAPHIC_DATA]" at bounding box center [266, 133] width 67 height 8
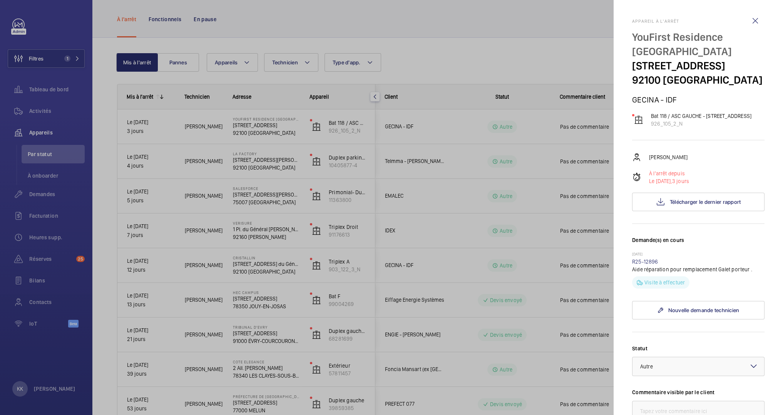
drag, startPoint x: 294, startPoint y: 35, endPoint x: 299, endPoint y: 35, distance: 5.0
click at [299, 35] on div at bounding box center [391, 207] width 783 height 415
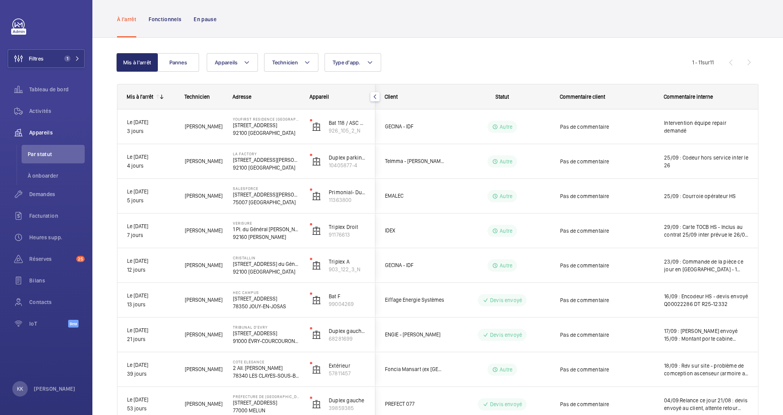
drag, startPoint x: 360, startPoint y: 108, endPoint x: 318, endPoint y: 108, distance: 42.0
click at [318, 108] on div "Mis à l'arrêt Technicien Adresse Appareil" at bounding box center [437, 96] width 640 height 25
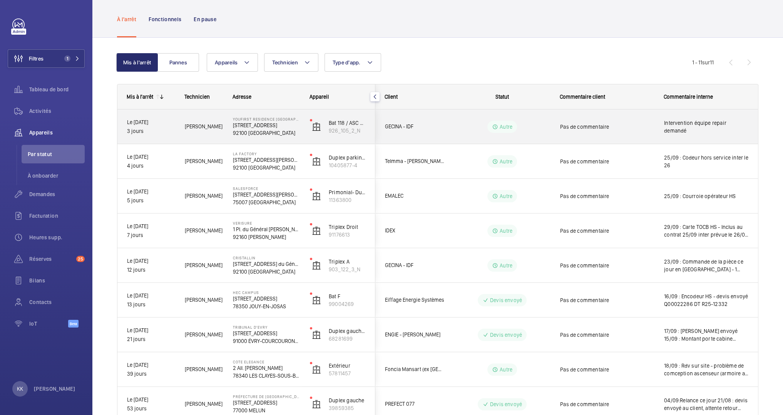
click at [314, 109] on div "Bat 118 / ASC GAUCHE - [STREET_ADDRESS] 926_105_2_N" at bounding box center [338, 126] width 74 height 35
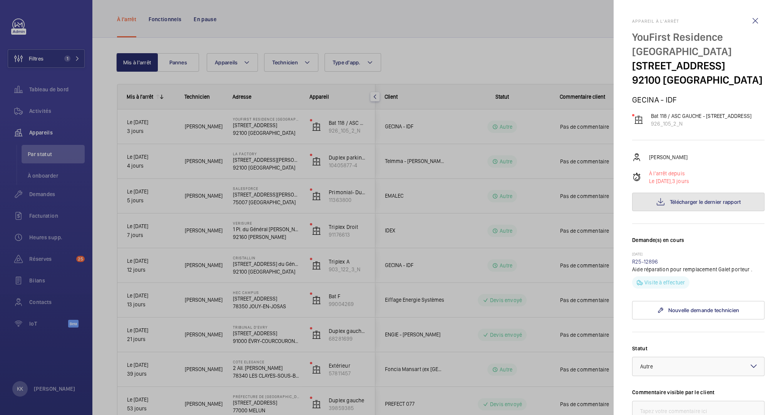
click at [700, 211] on button "Télécharger le dernier rapport" at bounding box center [698, 201] width 132 height 18
click at [237, 172] on div at bounding box center [391, 207] width 783 height 415
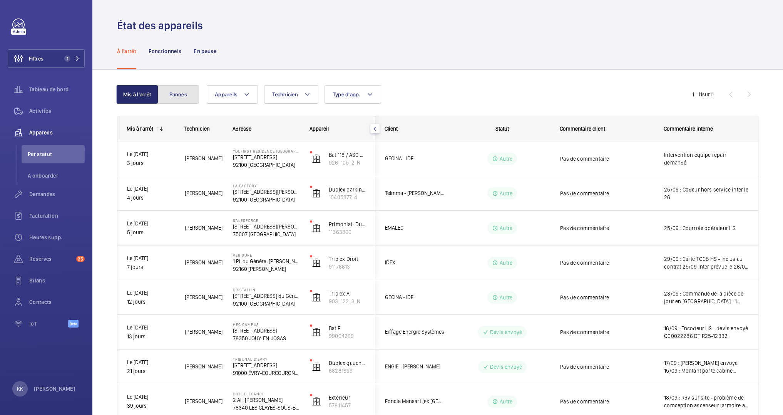
click at [175, 98] on button "Pannes" at bounding box center [178, 94] width 42 height 18
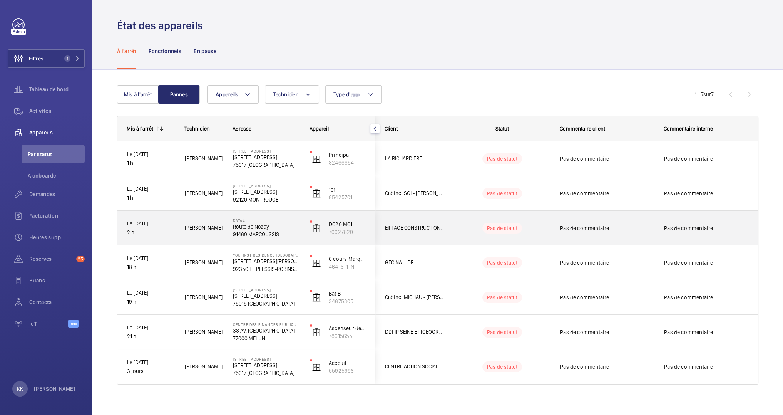
scroll to position [6, 0]
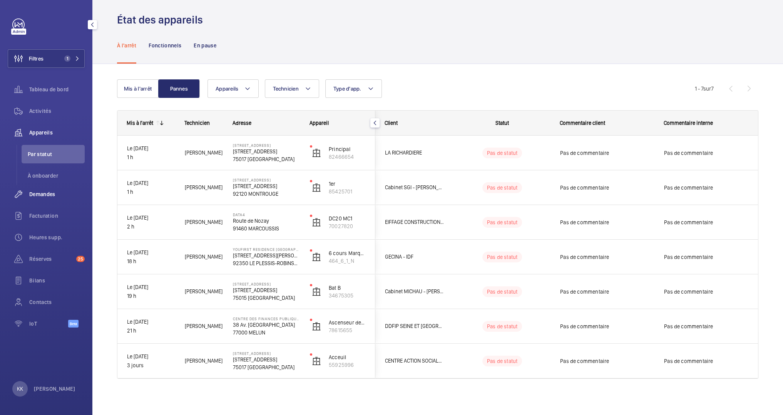
click at [39, 197] on span "Demandes" at bounding box center [56, 194] width 55 height 8
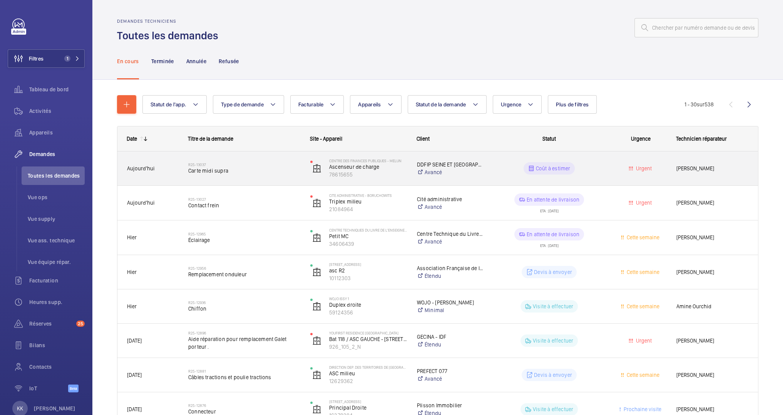
click at [267, 180] on div "R25-13037 Carte midi supra" at bounding box center [239, 168] width 121 height 35
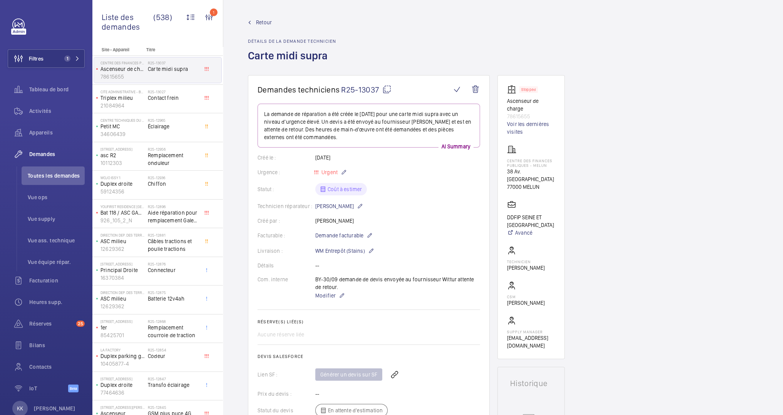
click at [265, 24] on span "Retour" at bounding box center [264, 22] width 16 height 8
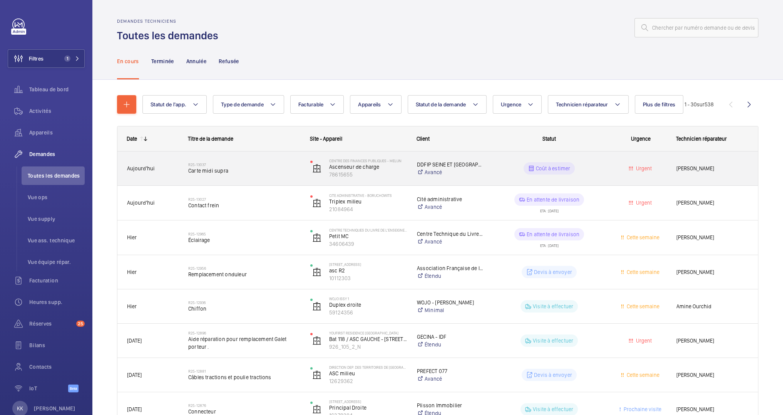
click at [279, 171] on span "Carte midi supra" at bounding box center [244, 171] width 112 height 8
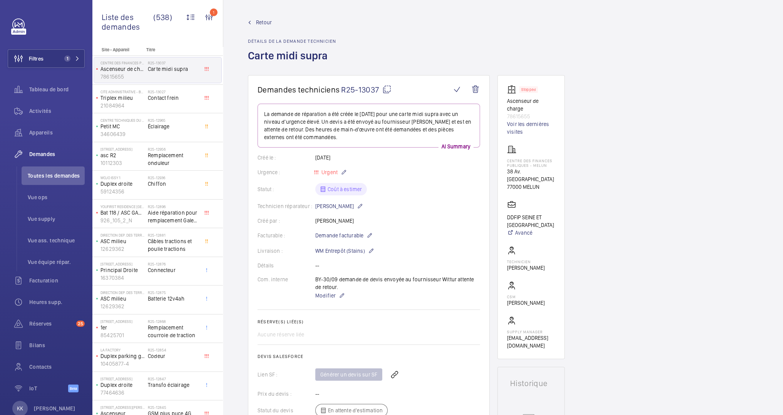
click at [255, 22] on link "Retour" at bounding box center [292, 22] width 88 height 8
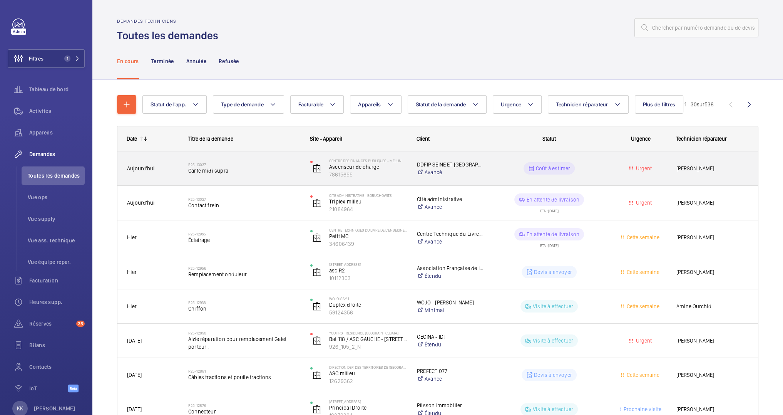
click at [271, 175] on div "R25-13037 Carte midi supra" at bounding box center [244, 168] width 112 height 22
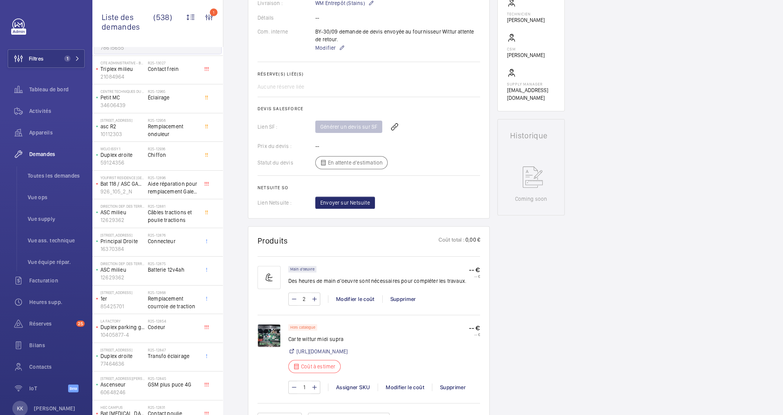
scroll to position [294, 0]
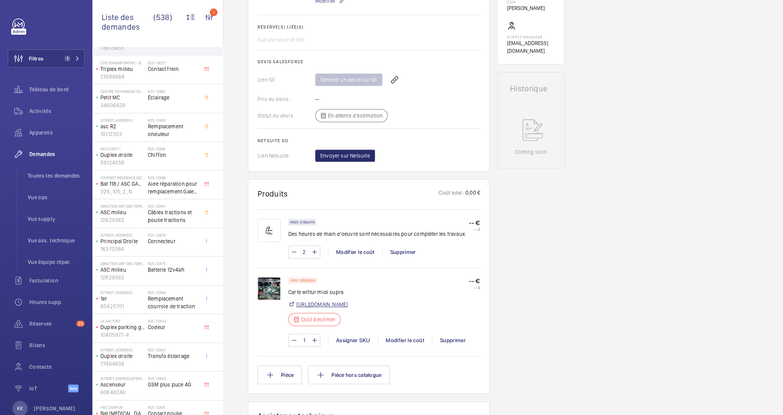
click at [348, 306] on link "[URL][DOMAIN_NAME]" at bounding box center [321, 304] width 51 height 8
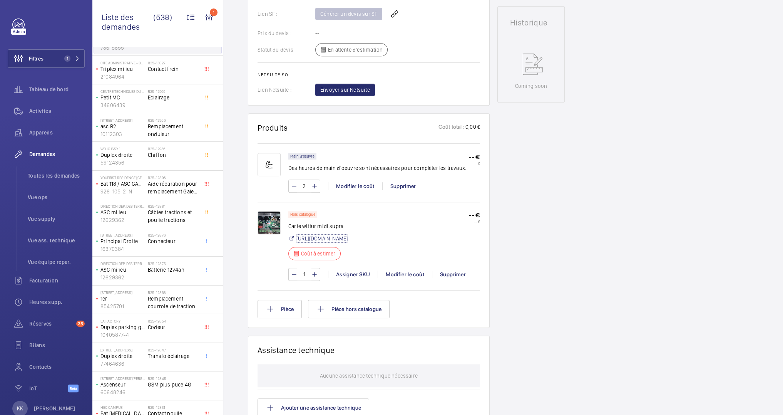
scroll to position [363, 0]
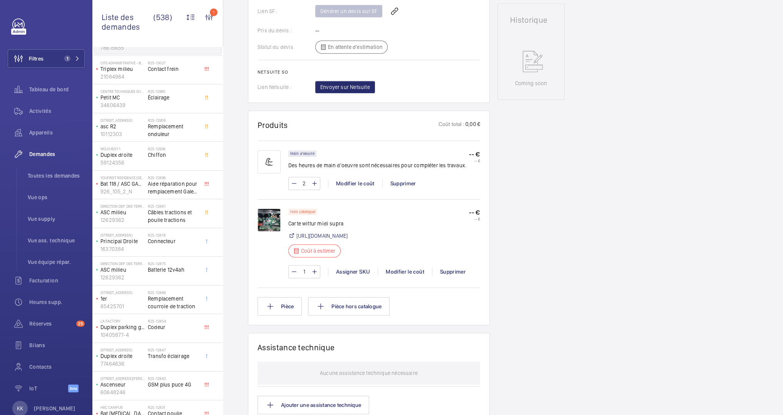
click at [528, 253] on div "Stopped Ascenseur de charge 78615655 Voir les dernières visites Centre des fina…" at bounding box center [530, 161] width 67 height 898
click at [266, 229] on img at bounding box center [269, 219] width 23 height 23
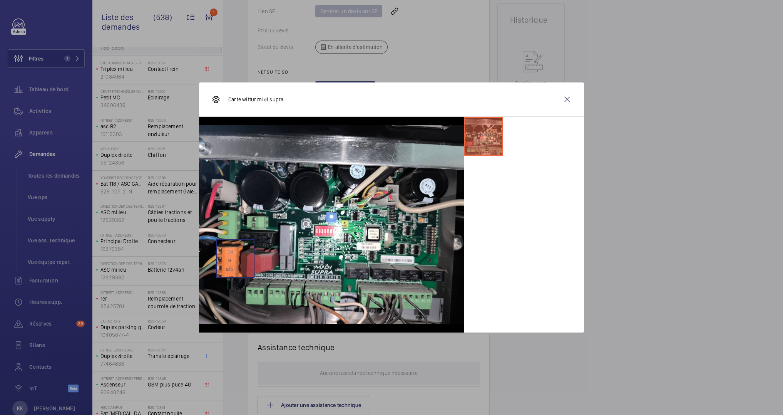
click at [235, 258] on img at bounding box center [331, 224] width 265 height 199
click at [235, 235] on img at bounding box center [331, 224] width 265 height 199
click at [401, 195] on img at bounding box center [331, 224] width 265 height 199
click at [575, 100] on wm-front-icon-button at bounding box center [567, 99] width 18 height 18
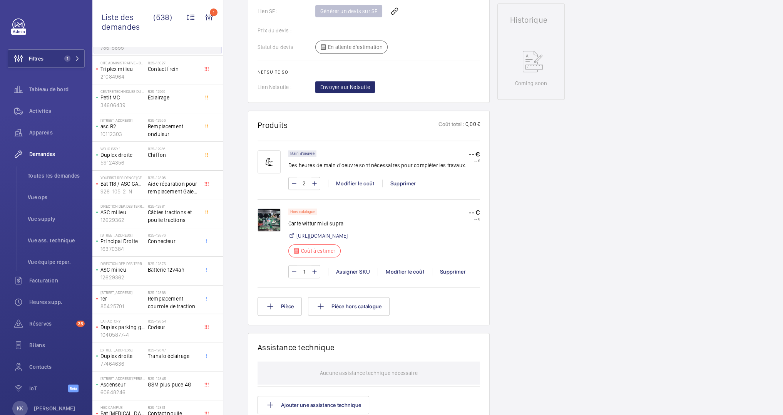
click at [311, 229] on div "Hors catalogue Carte wittur midi supra [URL][DOMAIN_NAME] Coût à estimer" at bounding box center [317, 235] width 59 height 54
drag, startPoint x: 311, startPoint y: 229, endPoint x: 304, endPoint y: 229, distance: 6.9
click at [304, 229] on div "Hors catalogue Carte wittur midi supra [URL][DOMAIN_NAME] Coût à estimer" at bounding box center [317, 235] width 59 height 54
click at [291, 222] on p "Carte wittur midi supra" at bounding box center [317, 223] width 59 height 8
drag, startPoint x: 291, startPoint y: 222, endPoint x: 352, endPoint y: 219, distance: 61.6
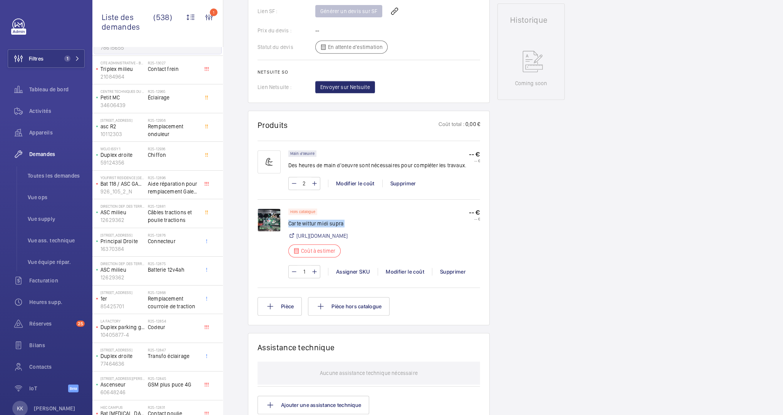
click at [348, 219] on p "Carte wittur midi supra" at bounding box center [317, 223] width 59 height 8
click at [346, 219] on p "Carte wittur midi supra" at bounding box center [317, 223] width 59 height 8
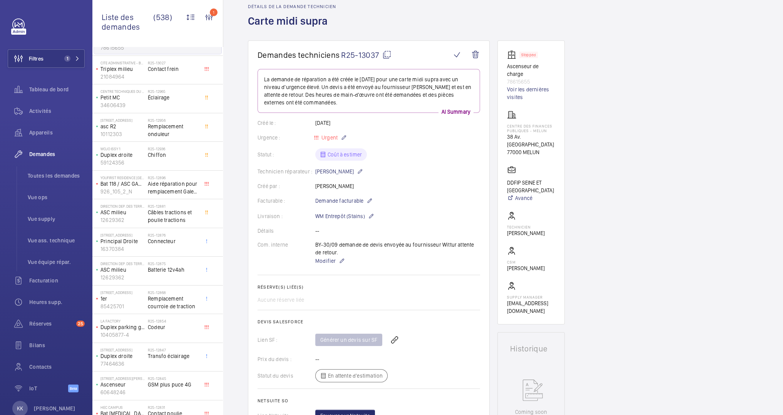
scroll to position [0, 0]
